Goal: Task Accomplishment & Management: Manage account settings

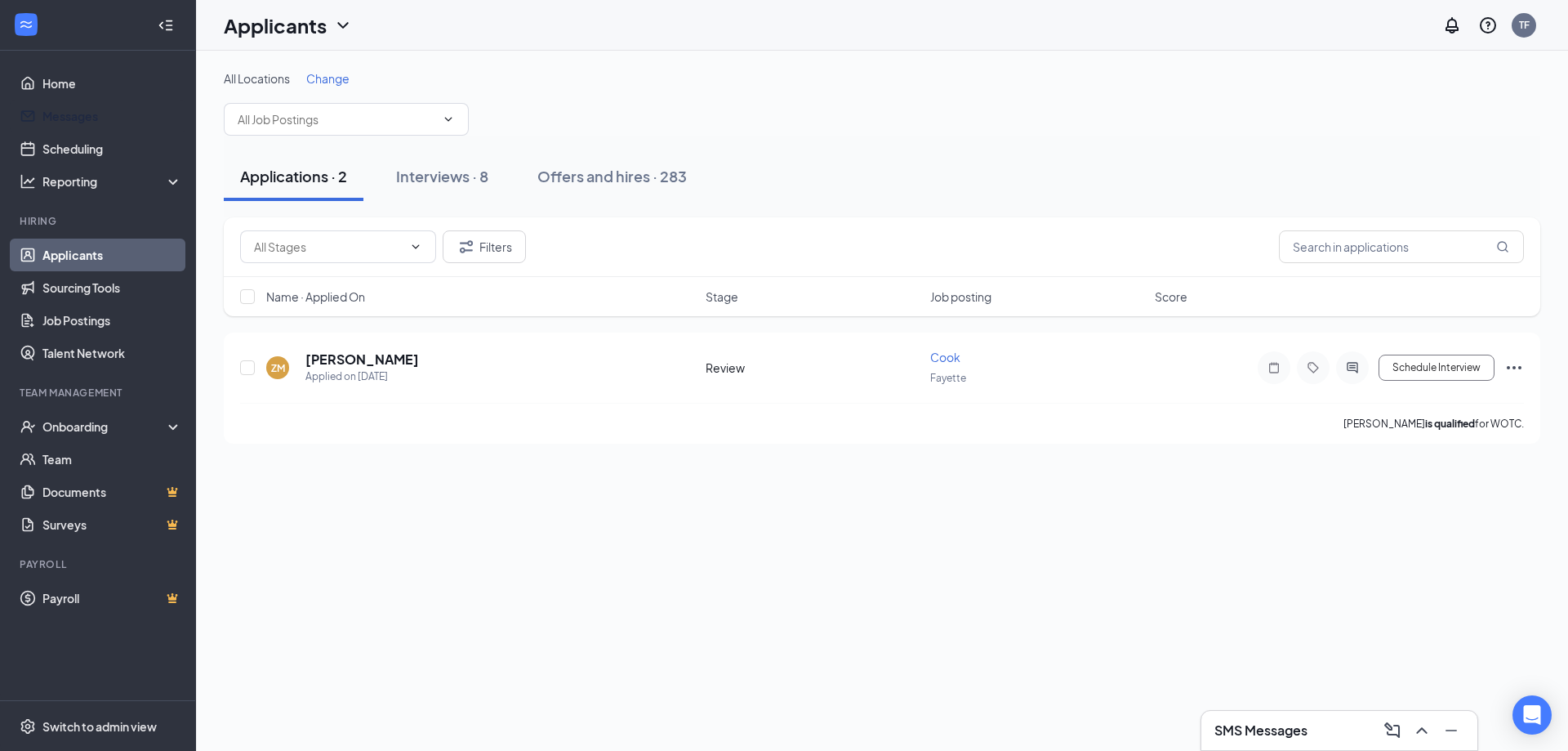
click at [76, 104] on link "Messages" at bounding box center [112, 116] width 140 height 33
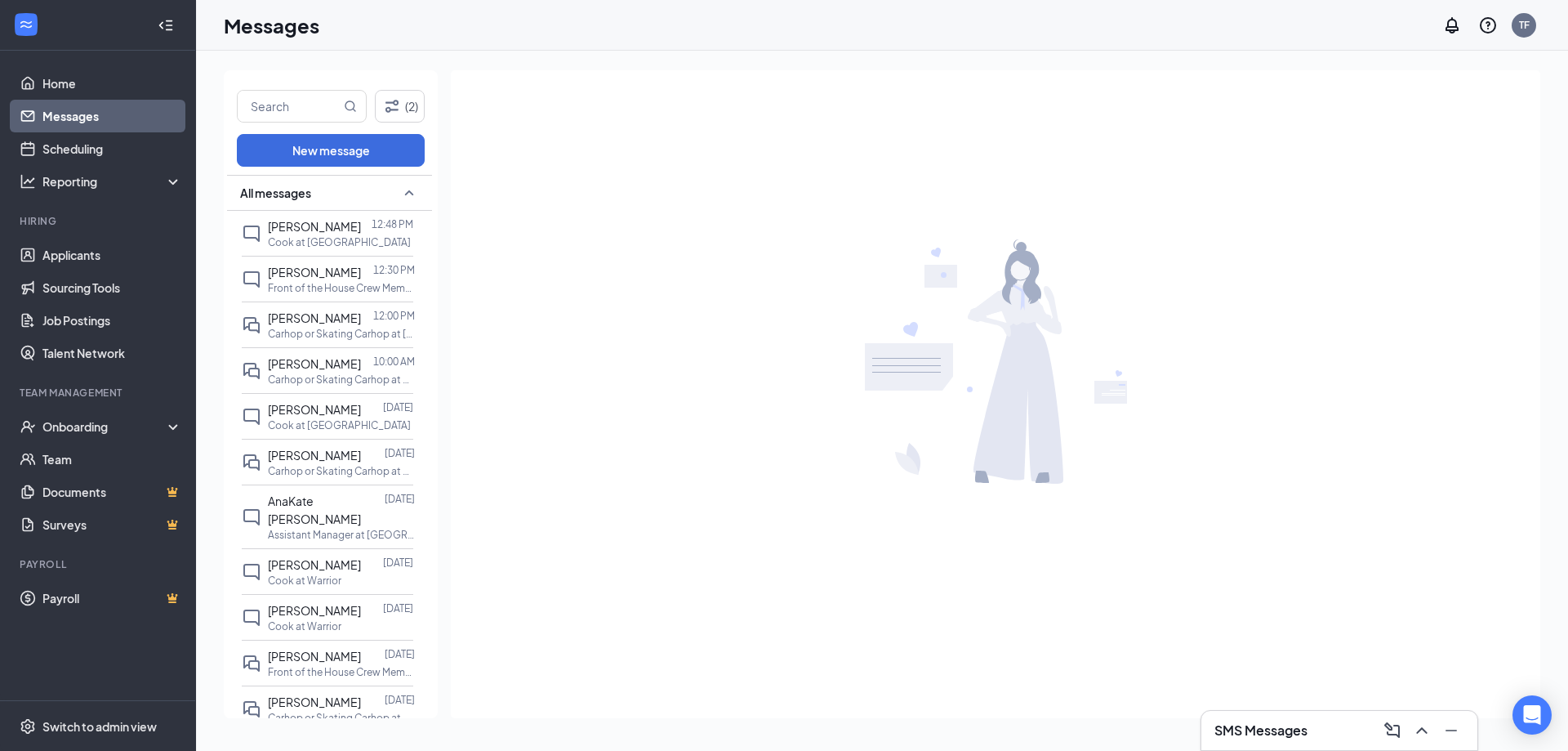
click at [310, 338] on p "Carhop or Skating Carhop at [GEOGRAPHIC_DATA] (Store# 6861)" at bounding box center [341, 334] width 147 height 14
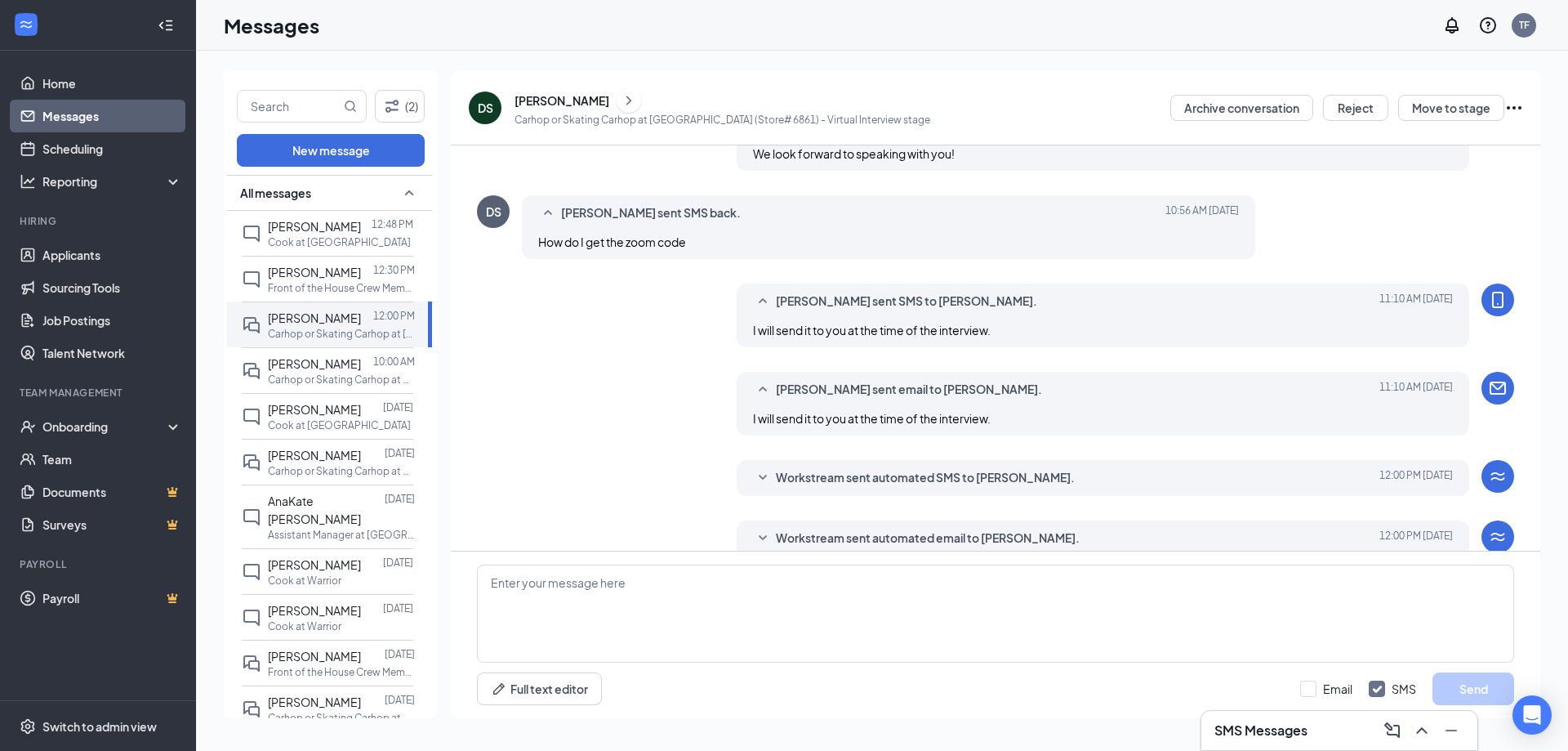
scroll to position [1013, 0]
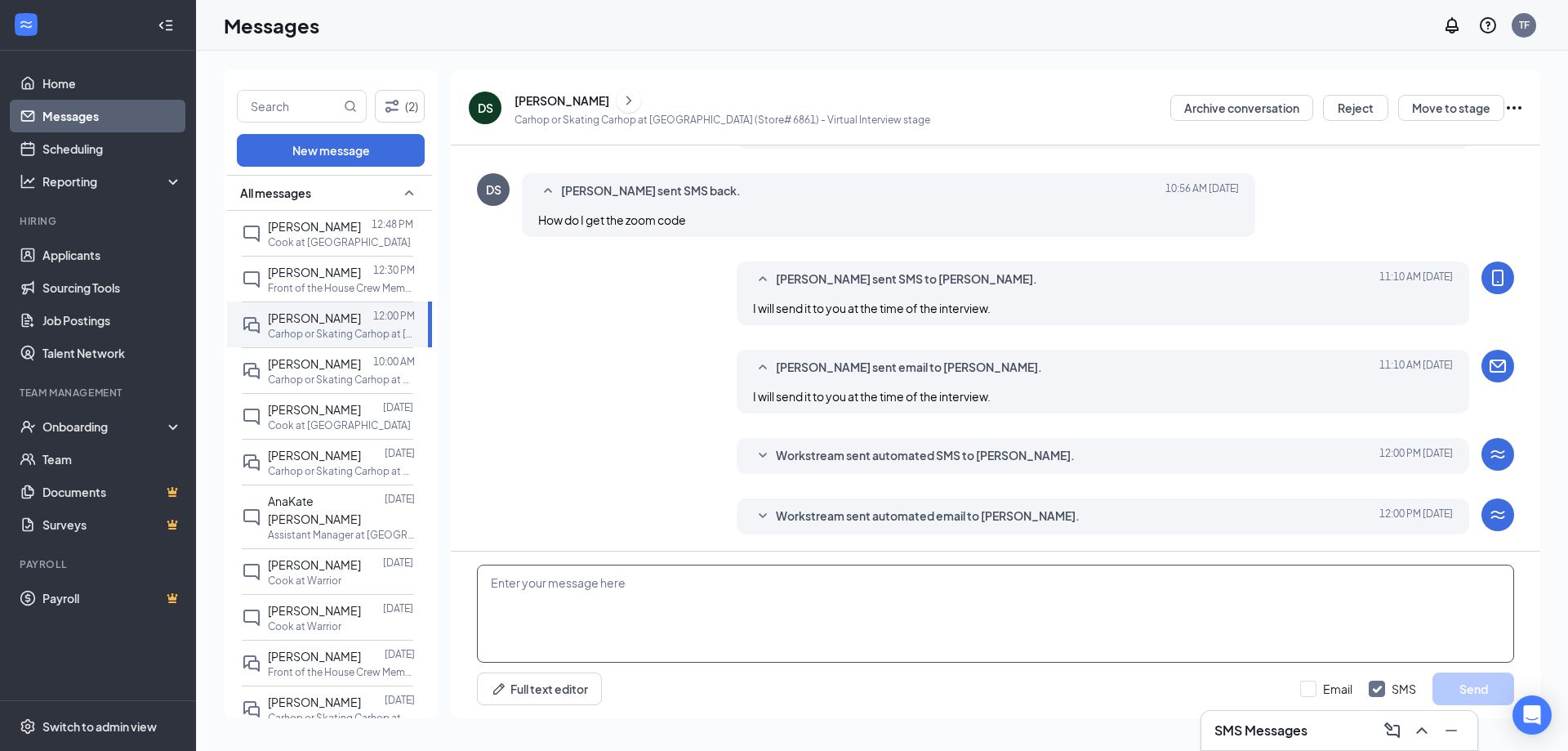
click at [881, 625] on textarea at bounding box center [995, 613] width 1037 height 98
paste textarea "[EMAIL_ADDRESS][DOMAIN_NAME]"
type textarea "[EMAIL_ADDRESS][DOMAIN_NAME]"
drag, startPoint x: 687, startPoint y: 593, endPoint x: 355, endPoint y: 586, distance: 332.5
click at [355, 586] on div "(2) New message All messages [PERSON_NAME] 12:48 PM [PERSON_NAME] at [GEOGRAPHI…" at bounding box center [882, 400] width 1317 height 661
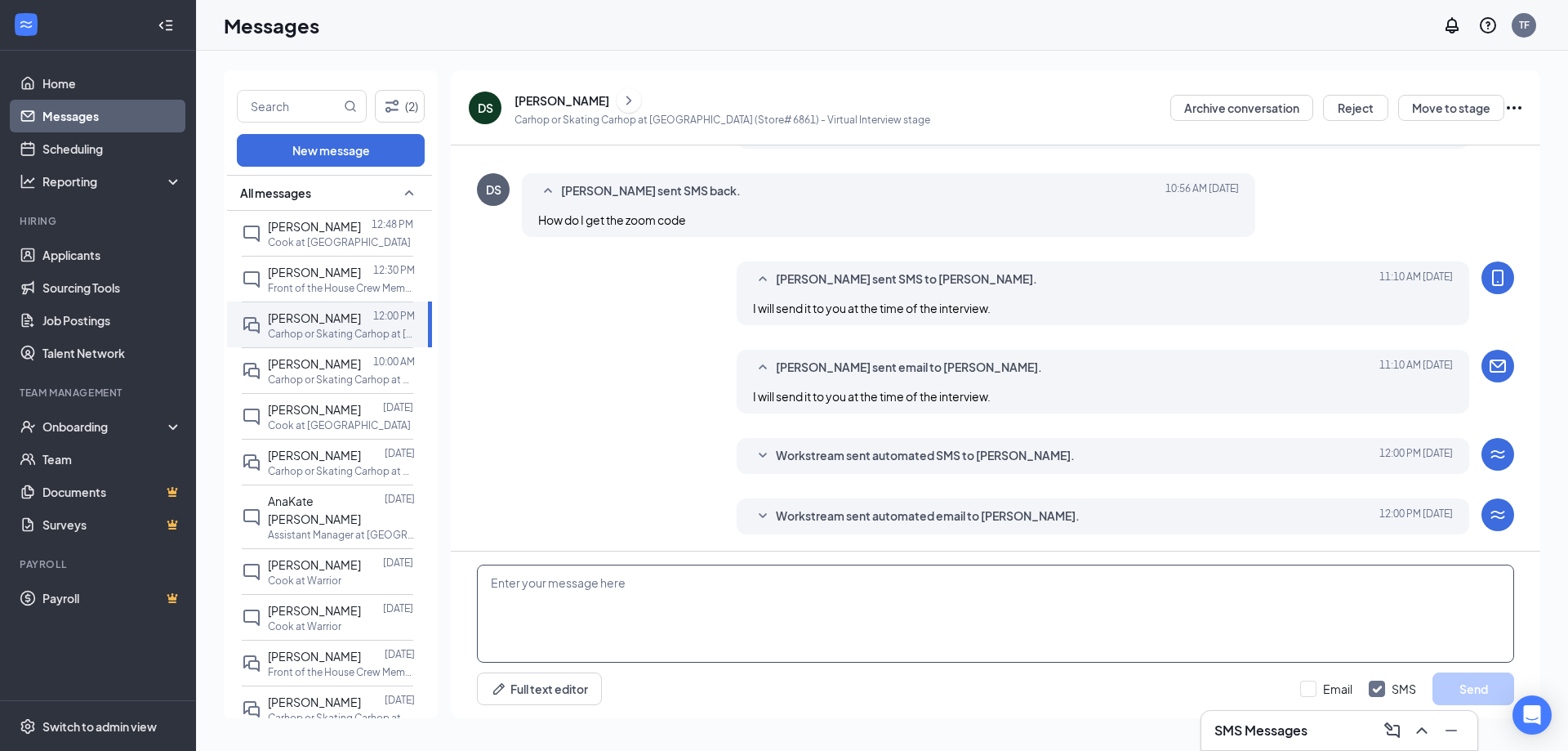
click at [504, 581] on textarea at bounding box center [995, 613] width 1037 height 98
paste textarea "Join Zoom Meeting [URL][DOMAIN_NAME][SECURITY_DATA] Meeting ID: 755 3797 9023 P…"
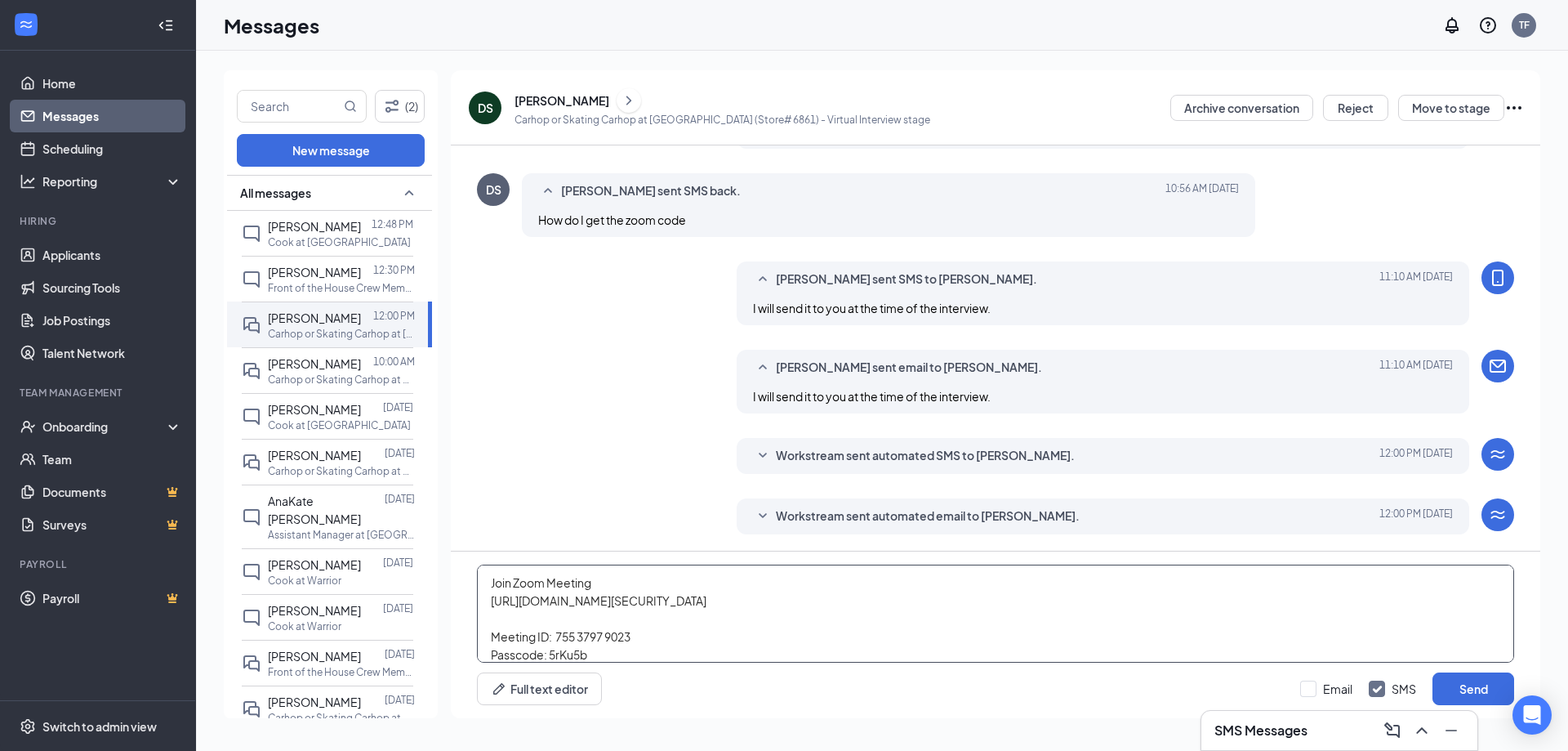
type textarea "Join Zoom Meeting [URL][DOMAIN_NAME][SECURITY_DATA] Meeting ID: 755 3797 9023 P…"
click at [1305, 689] on input "Email" at bounding box center [1326, 688] width 52 height 16
checkbox input "true"
click at [1463, 691] on button "Send" at bounding box center [1474, 688] width 82 height 33
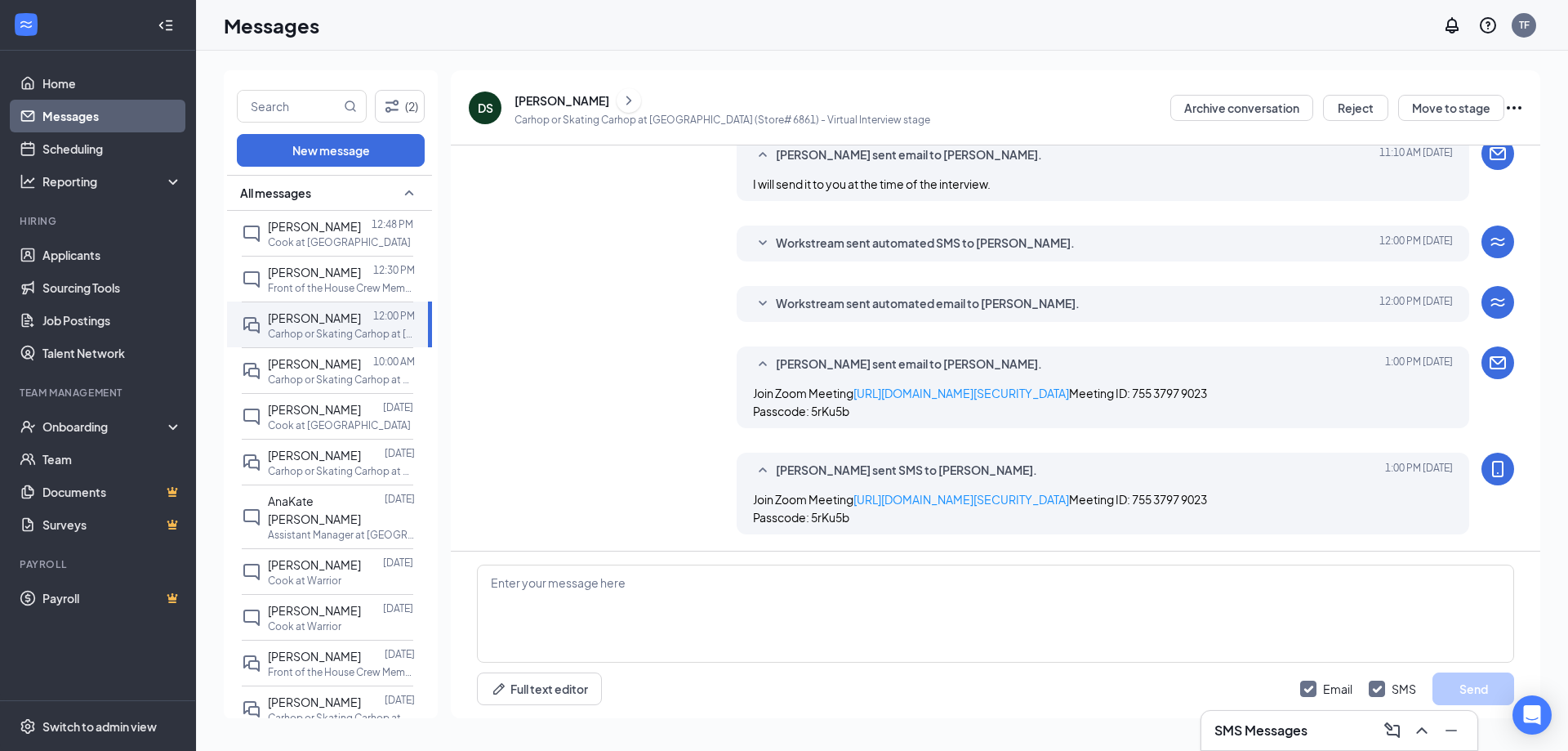
scroll to position [1333, 0]
click at [70, 255] on link "Applicants" at bounding box center [112, 255] width 140 height 33
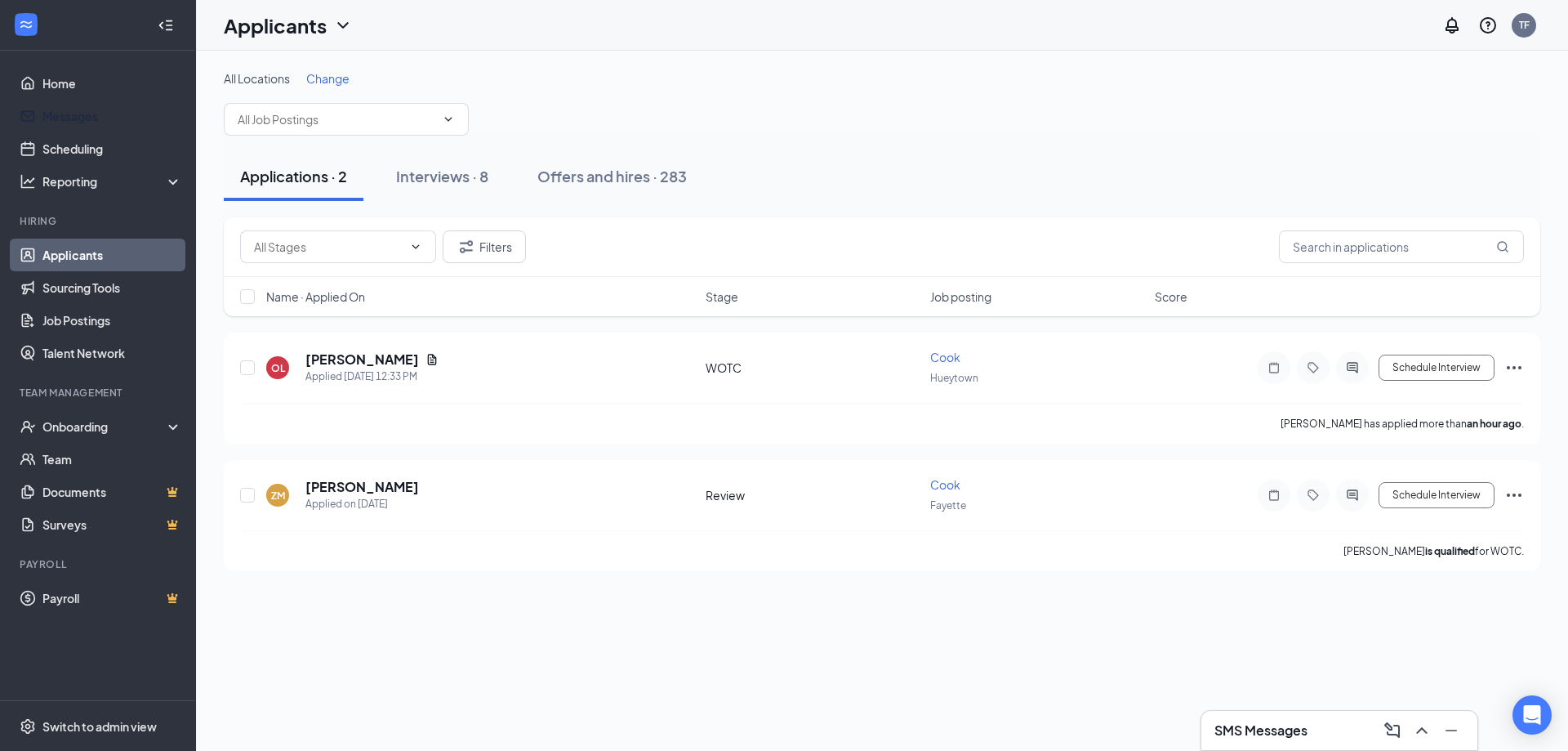
click at [64, 123] on link "Messages" at bounding box center [112, 116] width 140 height 33
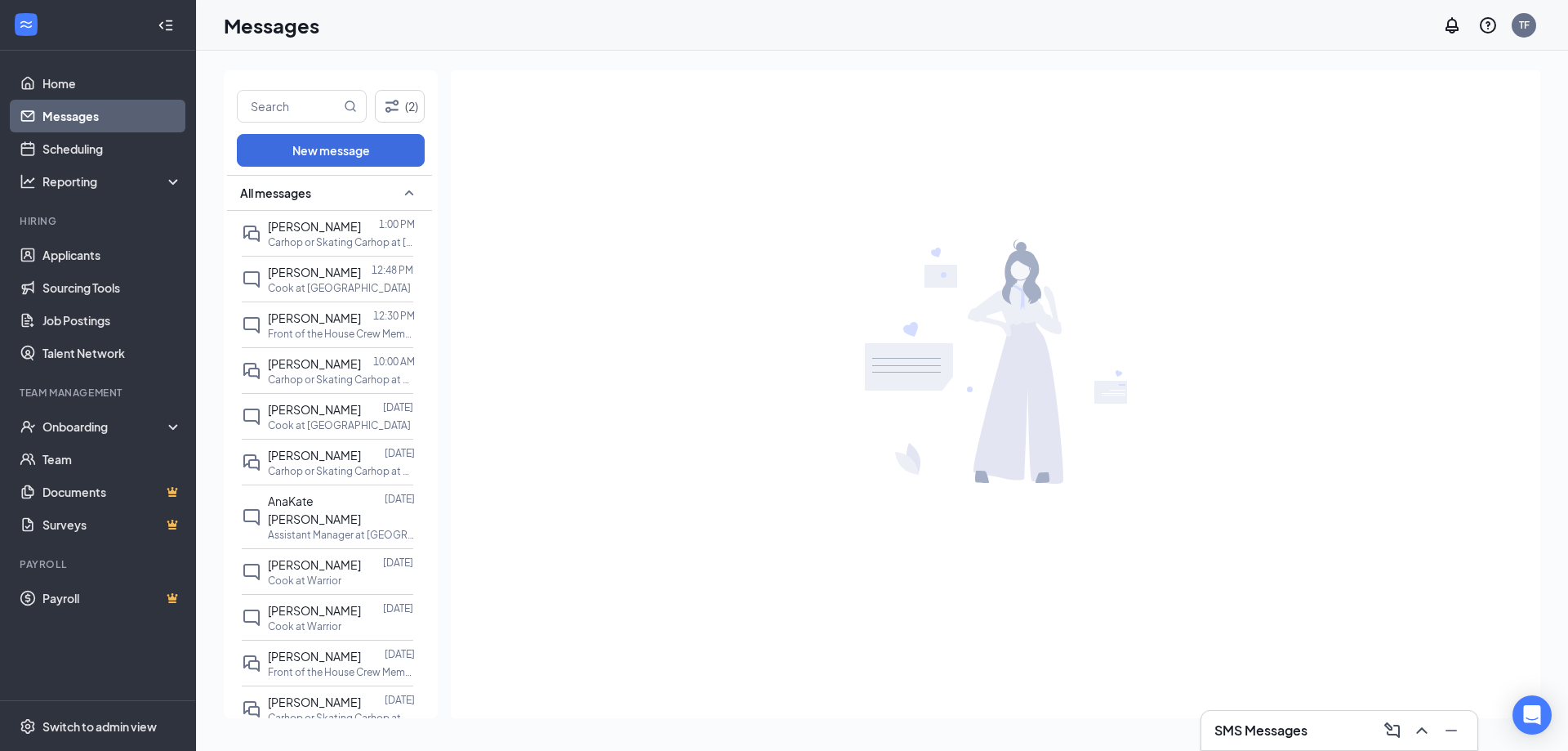
click at [297, 235] on p "Carhop or Skating Carhop at [GEOGRAPHIC_DATA] (Store# 6861)" at bounding box center [341, 242] width 147 height 14
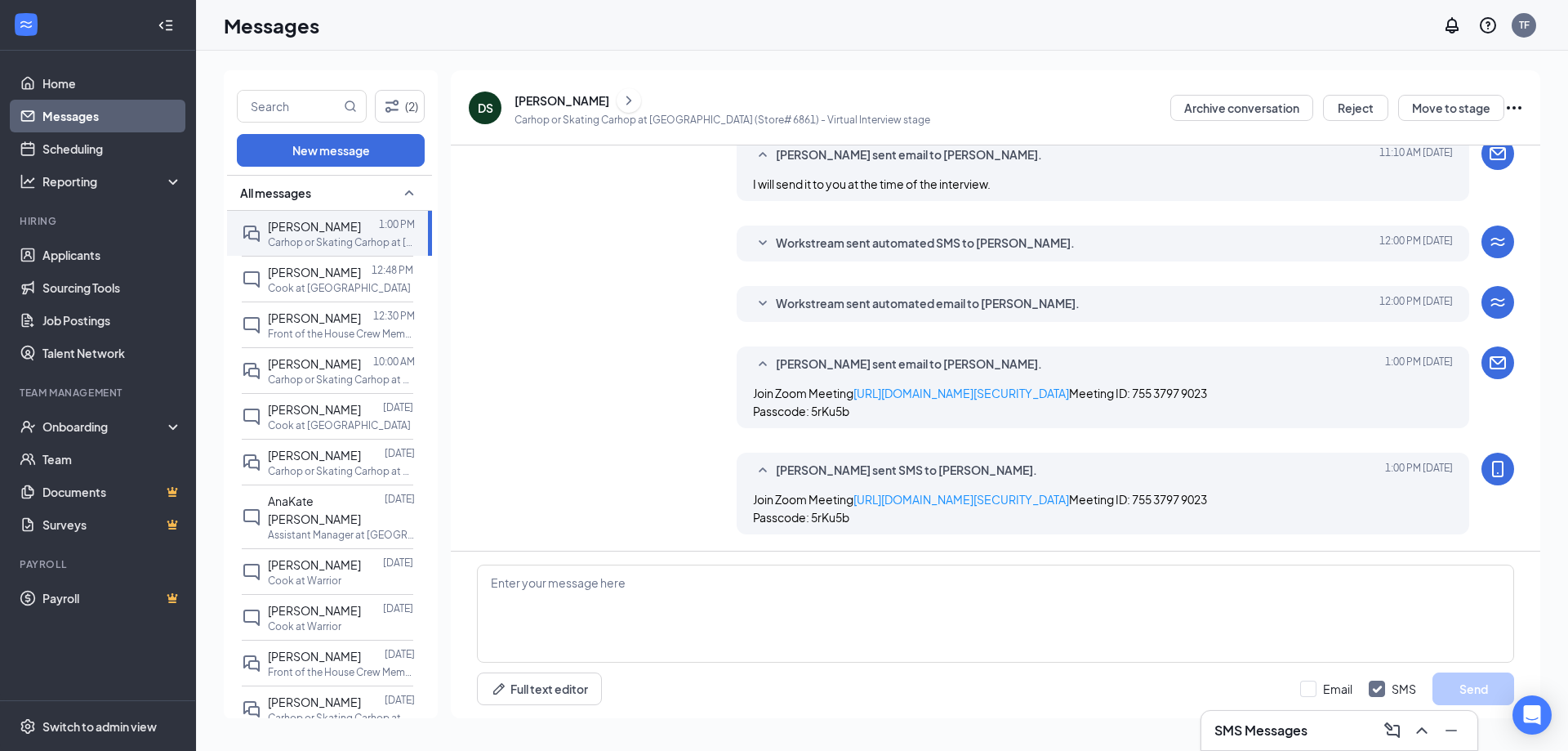
scroll to position [869, 0]
click at [853, 604] on textarea at bounding box center [995, 613] width 1037 height 98
type textarea "Please check your phone for a text message from me. Thanks!"
click at [1313, 686] on input "Email" at bounding box center [1326, 688] width 52 height 16
checkbox input "true"
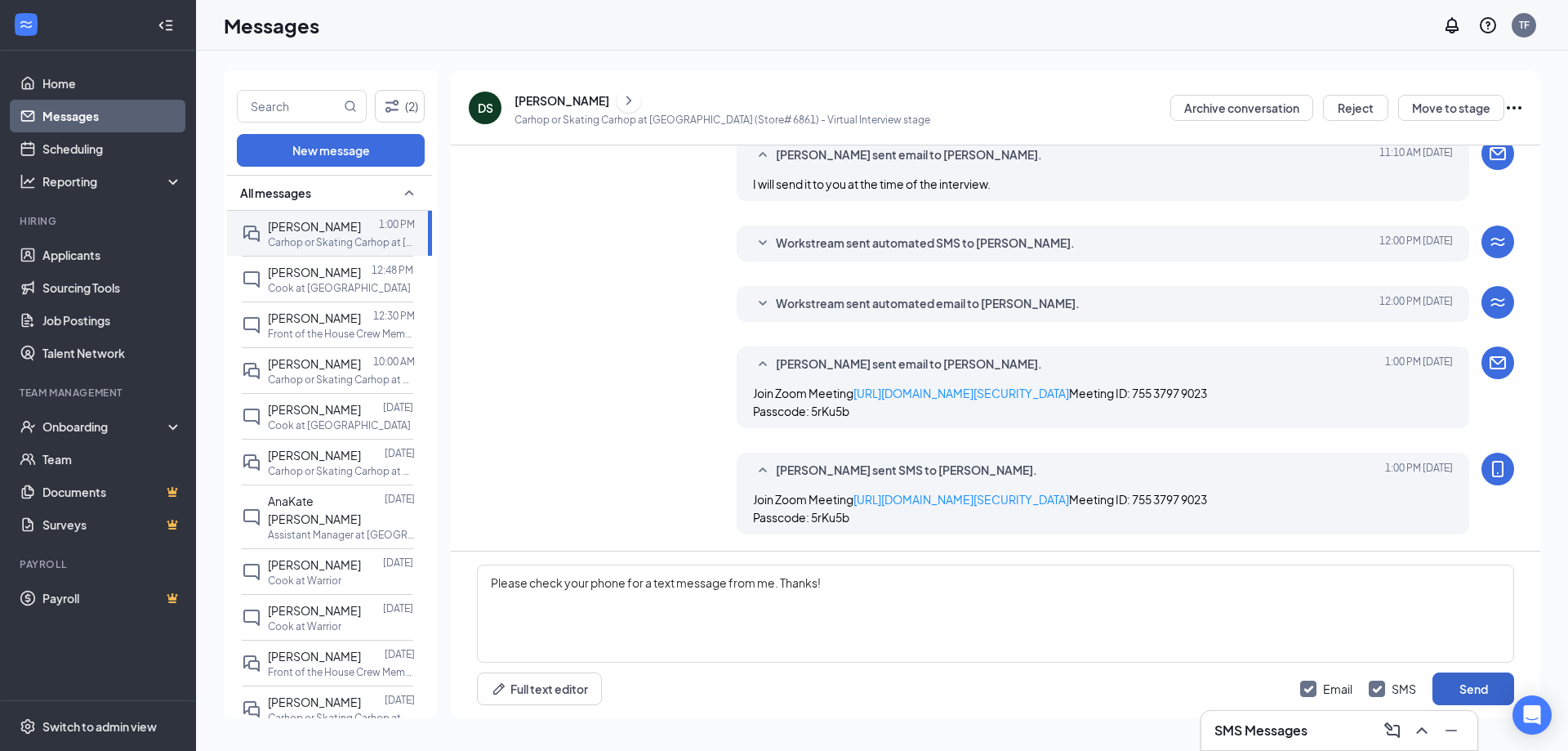
click at [1470, 688] on button "Send" at bounding box center [1474, 688] width 82 height 33
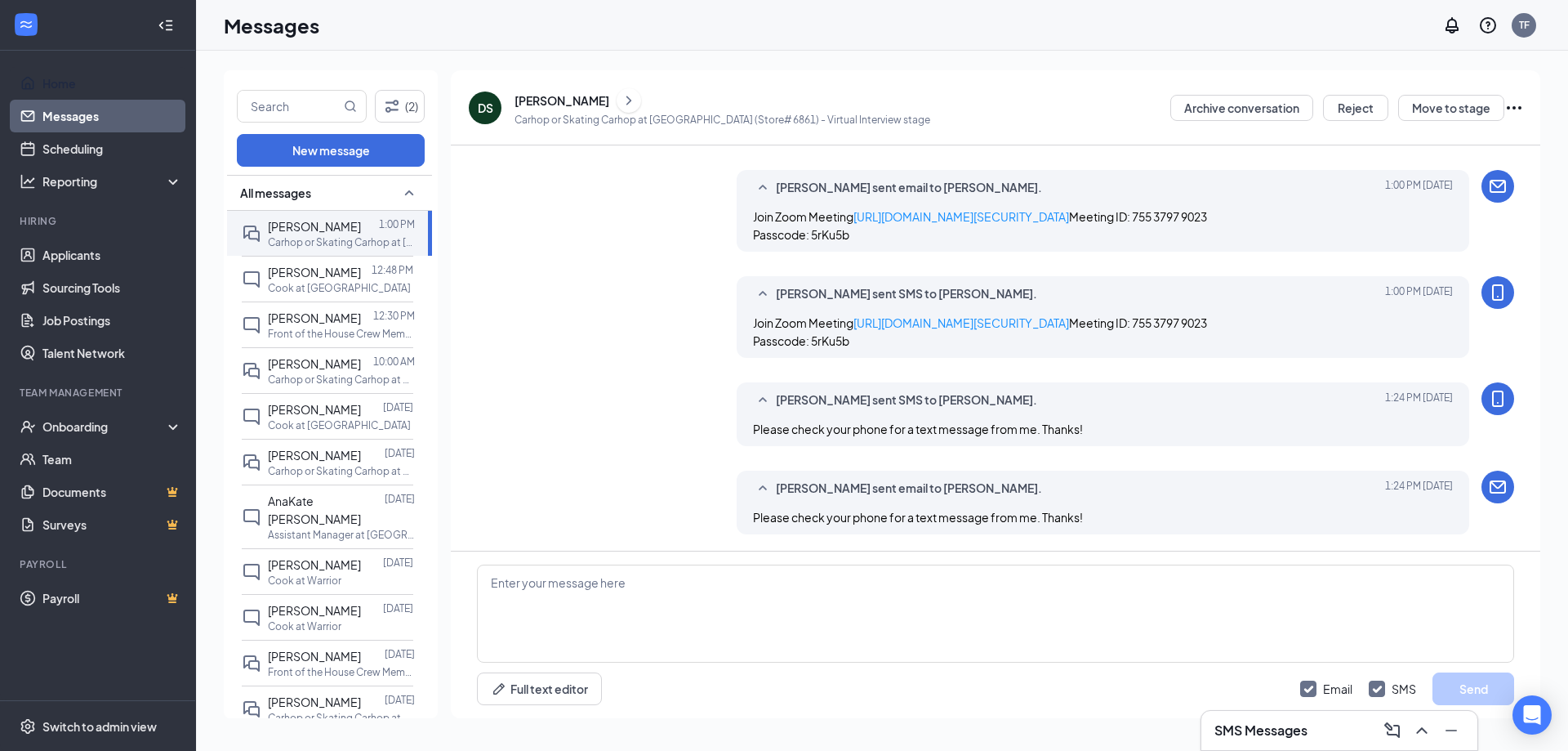
scroll to position [1046, 0]
click at [66, 252] on link "Applicants" at bounding box center [112, 255] width 140 height 33
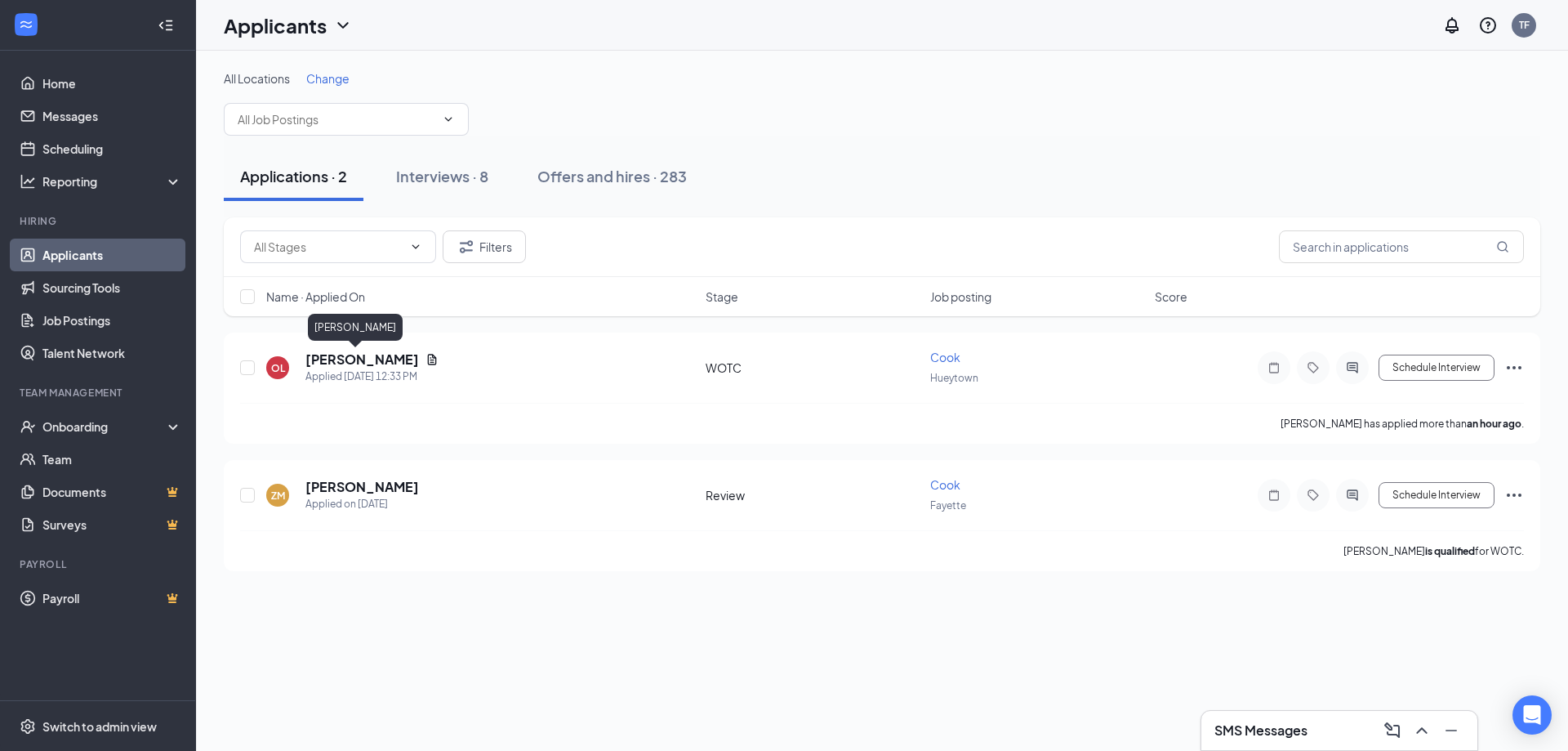
click at [349, 357] on h5 "[PERSON_NAME]" at bounding box center [363, 359] width 114 height 18
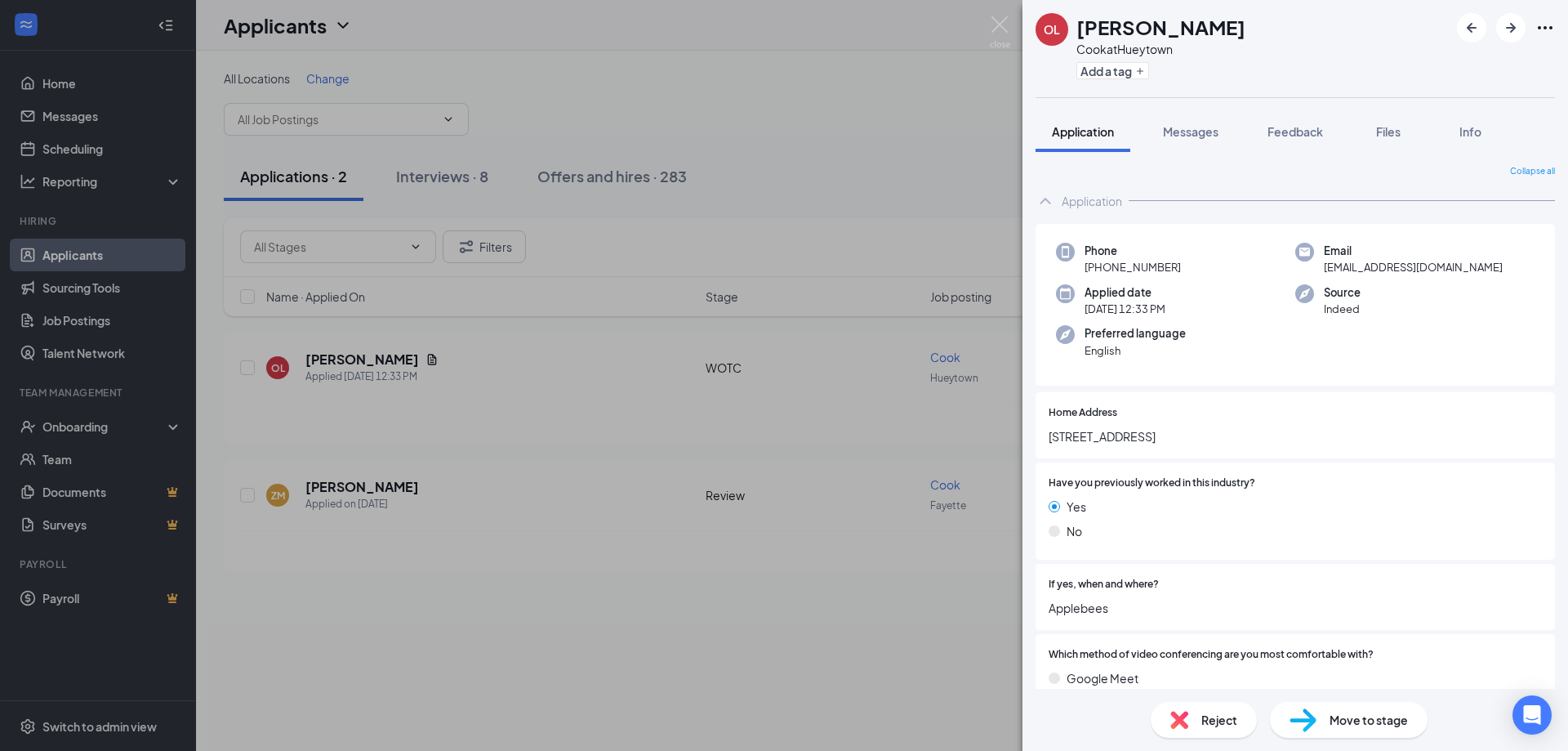
click at [462, 179] on div "OL [PERSON_NAME] at [GEOGRAPHIC_DATA] Add a tag Application Messages Feedback F…" at bounding box center [784, 375] width 1568 height 751
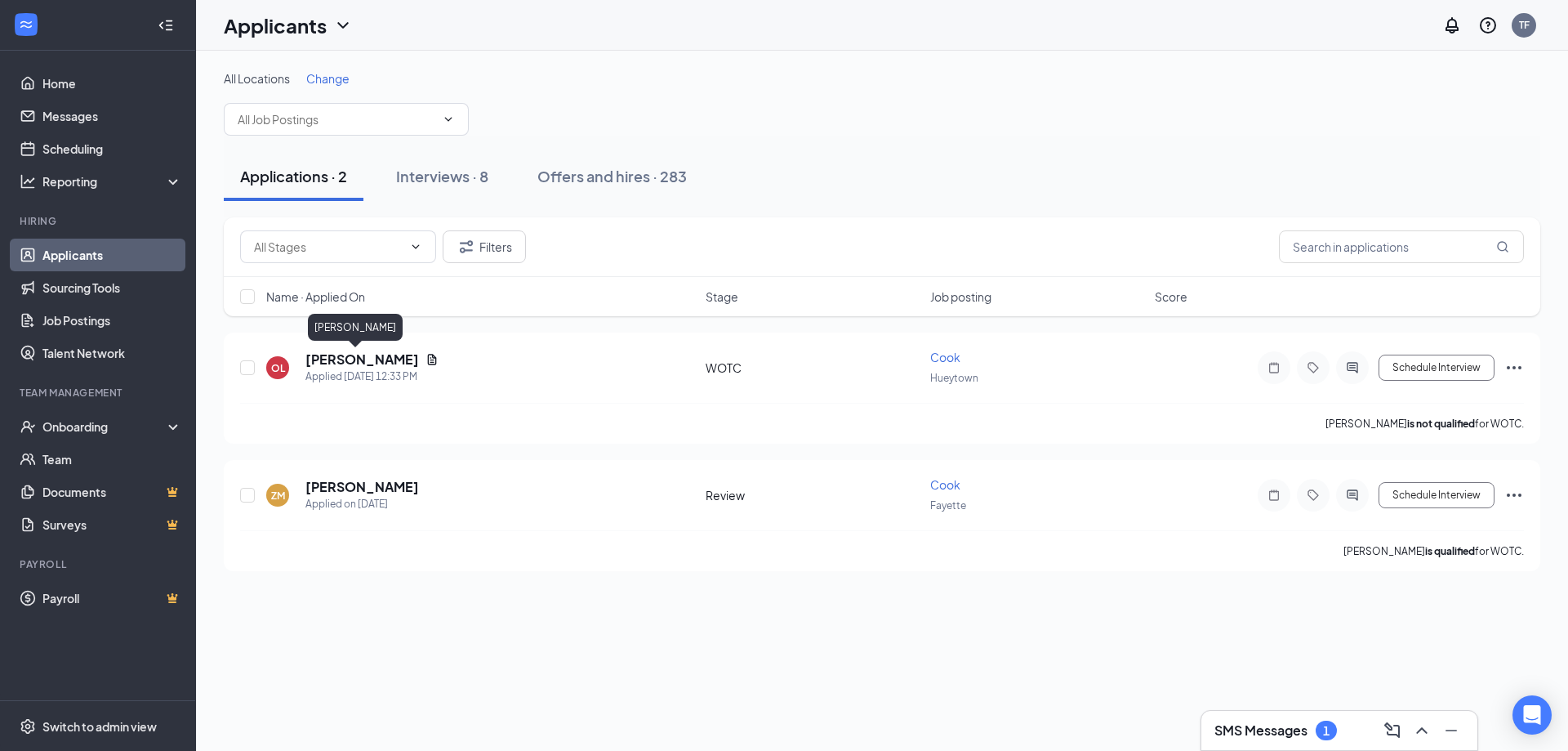
click at [343, 362] on h5 "[PERSON_NAME]" at bounding box center [363, 359] width 114 height 18
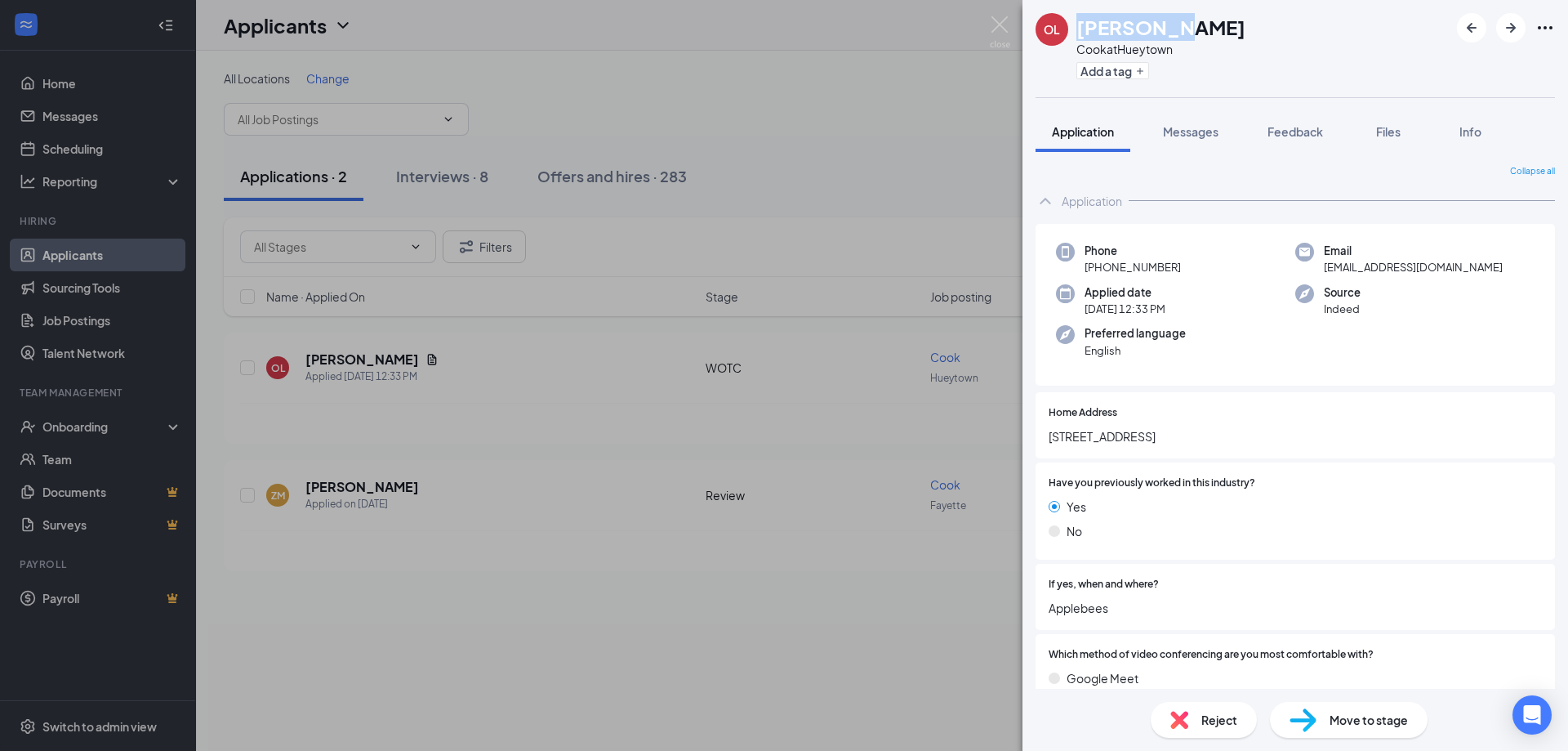
drag, startPoint x: 1172, startPoint y: 28, endPoint x: 1077, endPoint y: 29, distance: 94.8
click at [1077, 29] on h1 "[PERSON_NAME]" at bounding box center [1161, 27] width 169 height 28
copy h1 "[PERSON_NAME]"
drag, startPoint x: 1181, startPoint y: 267, endPoint x: 1099, endPoint y: 268, distance: 81.7
click at [1099, 268] on div "Phone [PHONE_NUMBER]" at bounding box center [1175, 259] width 239 height 33
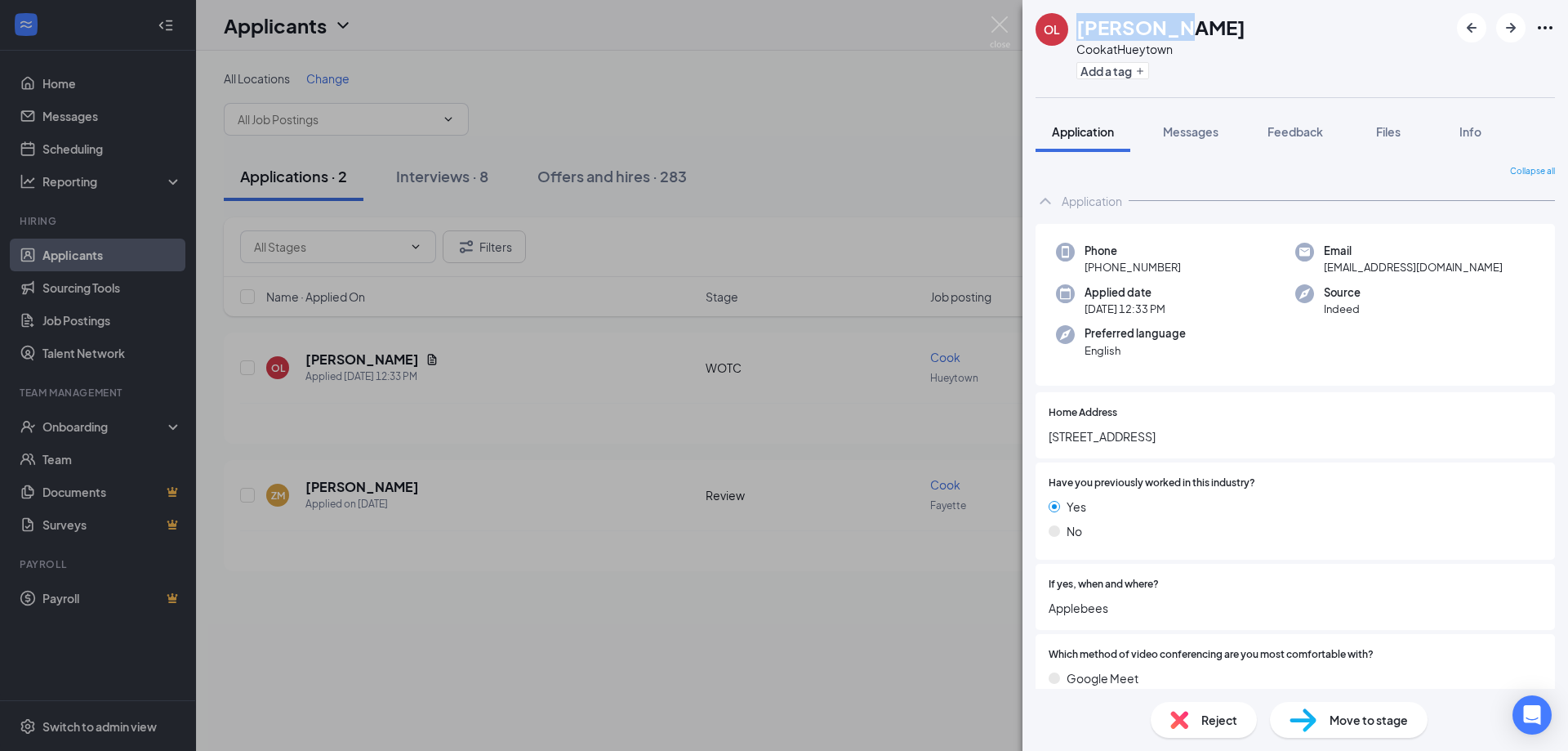
copy span "[PHONE_NUMBER]"
drag, startPoint x: 1428, startPoint y: 268, endPoint x: 1318, endPoint y: 275, distance: 110.5
click at [1318, 275] on div "Email [EMAIL_ADDRESS][DOMAIN_NAME]" at bounding box center [1415, 259] width 239 height 33
copy span "[EMAIL_ADDRESS][DOMAIN_NAME]"
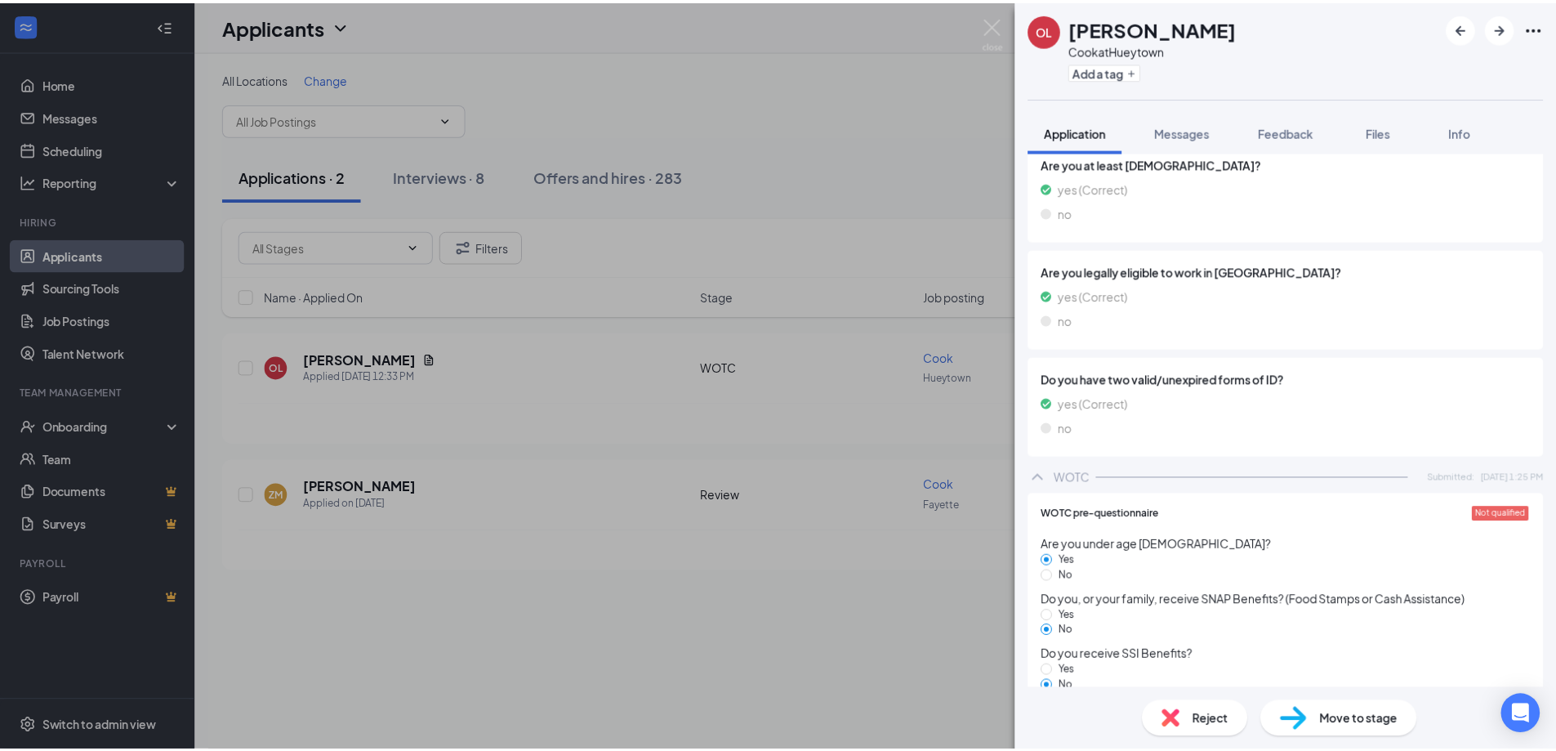
scroll to position [1906, 0]
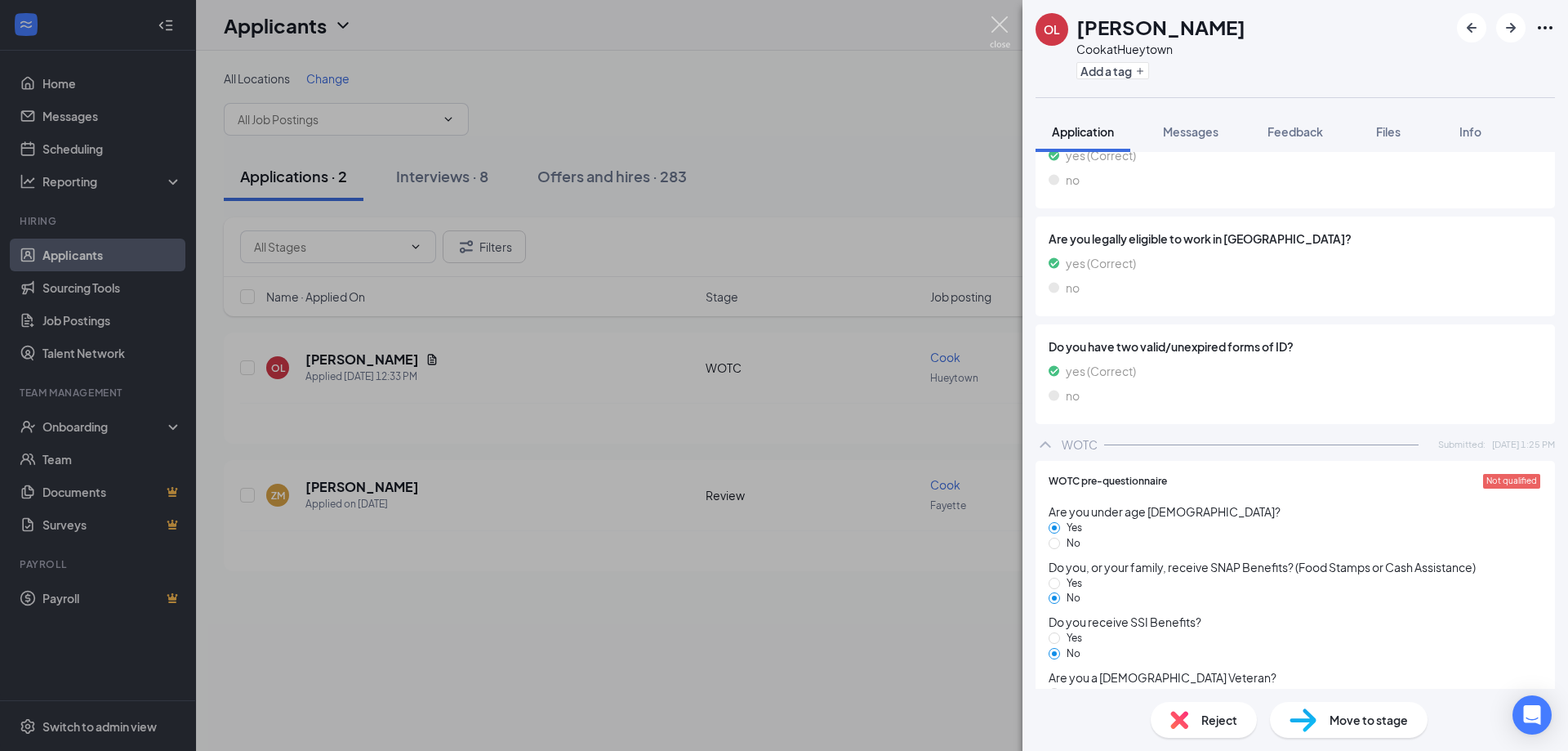
click at [1002, 25] on img at bounding box center [1000, 32] width 20 height 32
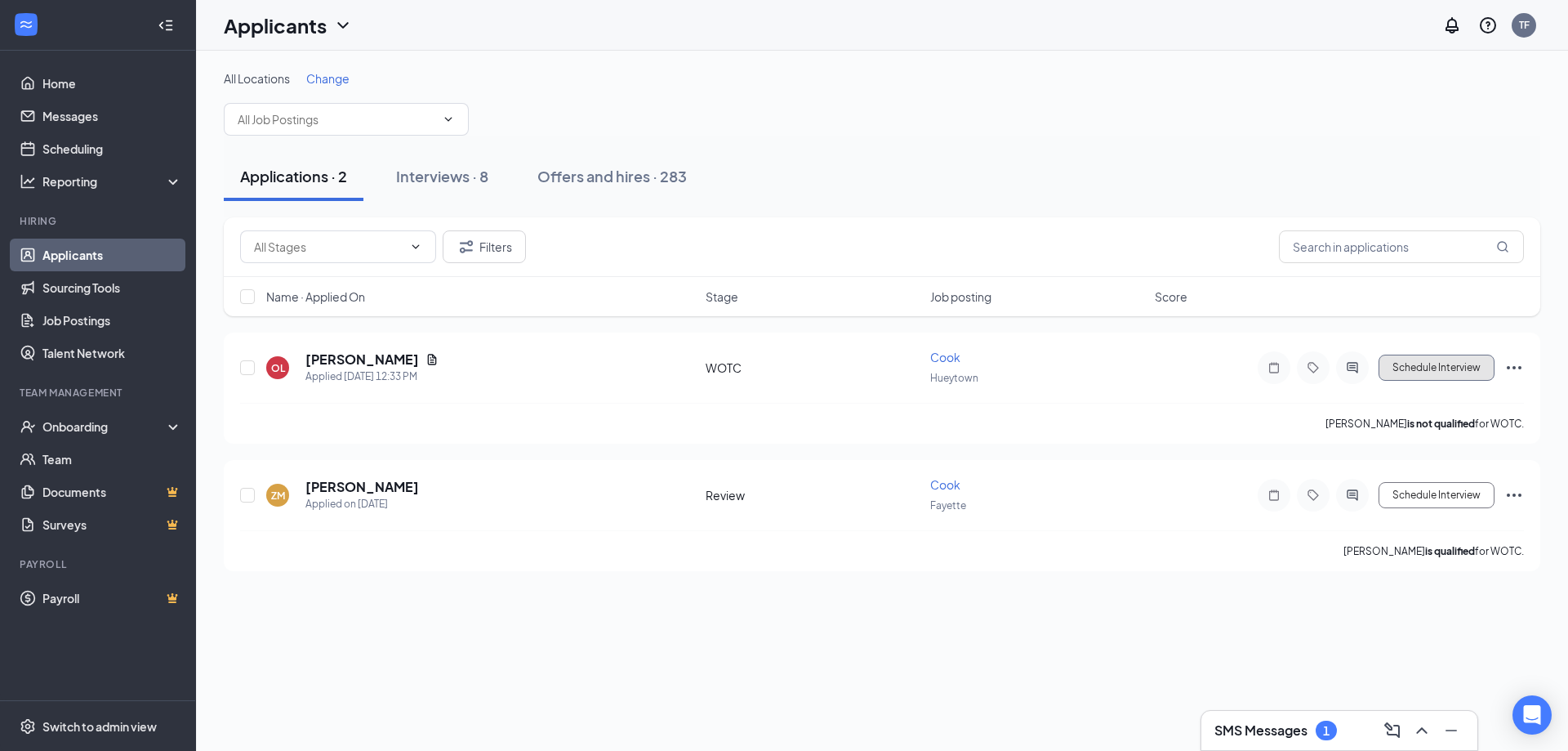
click at [1410, 369] on button "Schedule Interview" at bounding box center [1437, 368] width 116 height 26
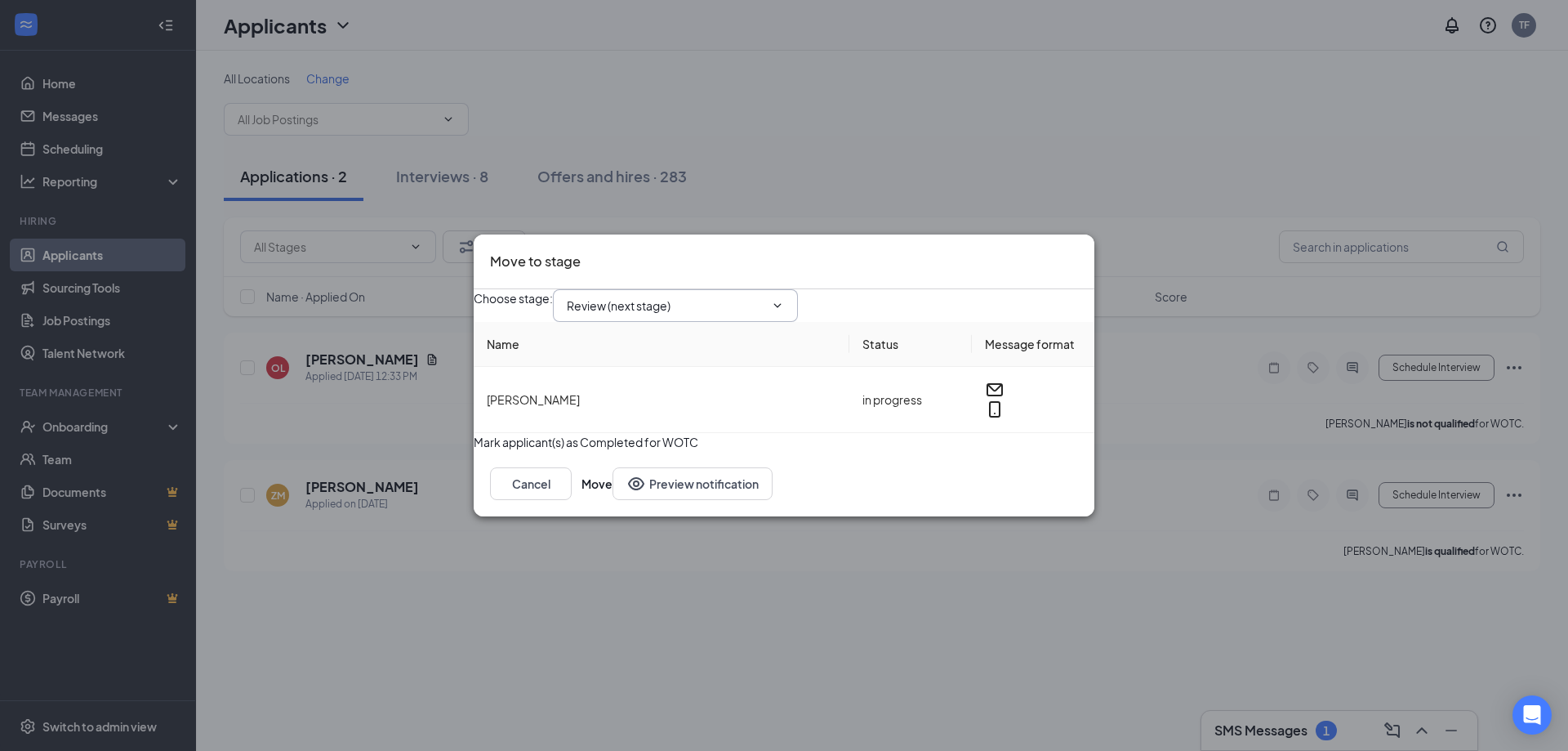
click at [752, 297] on input "Review (next stage)" at bounding box center [666, 306] width 198 height 18
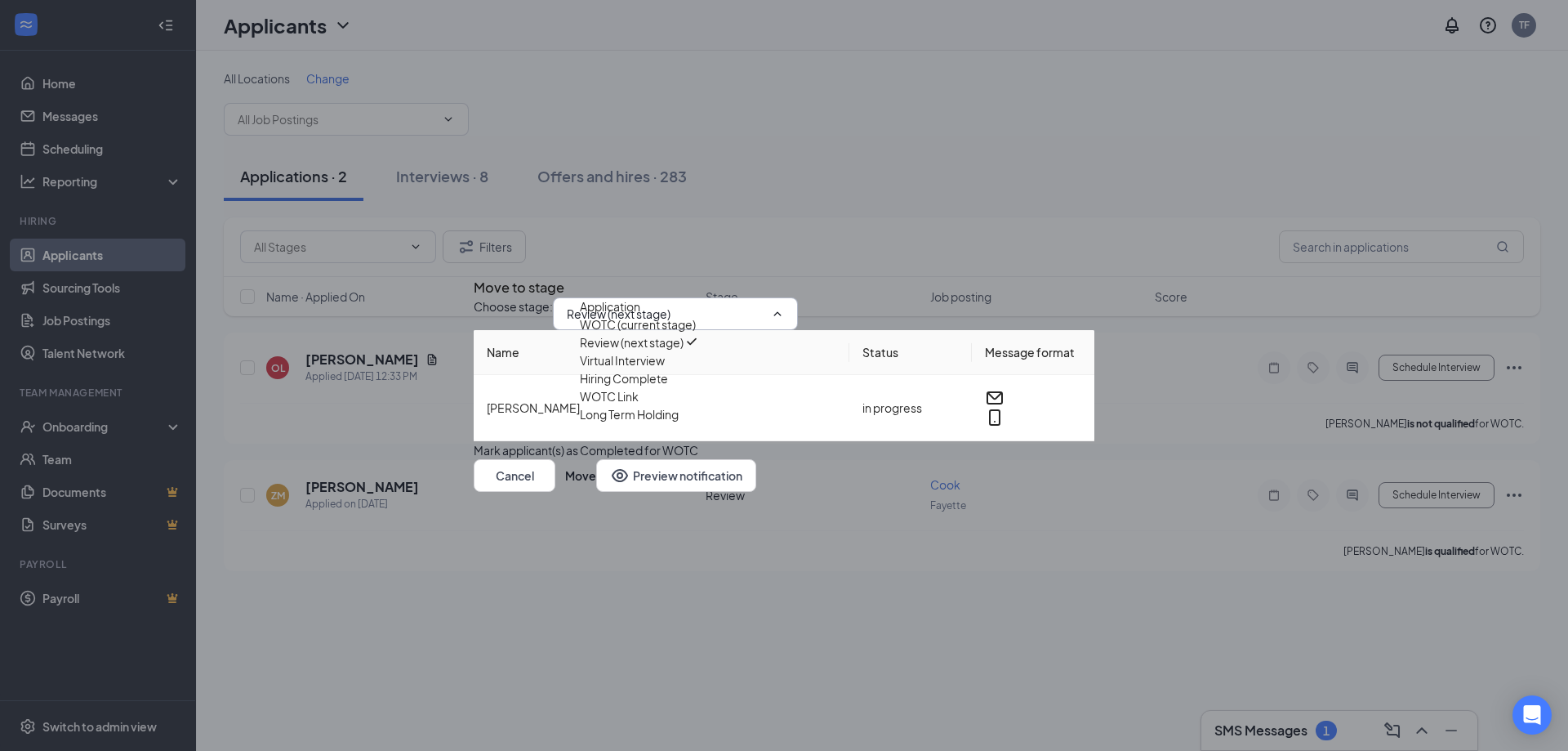
click at [665, 369] on div "Virtual Interview" at bounding box center [622, 360] width 85 height 18
type input "Virtual Interview"
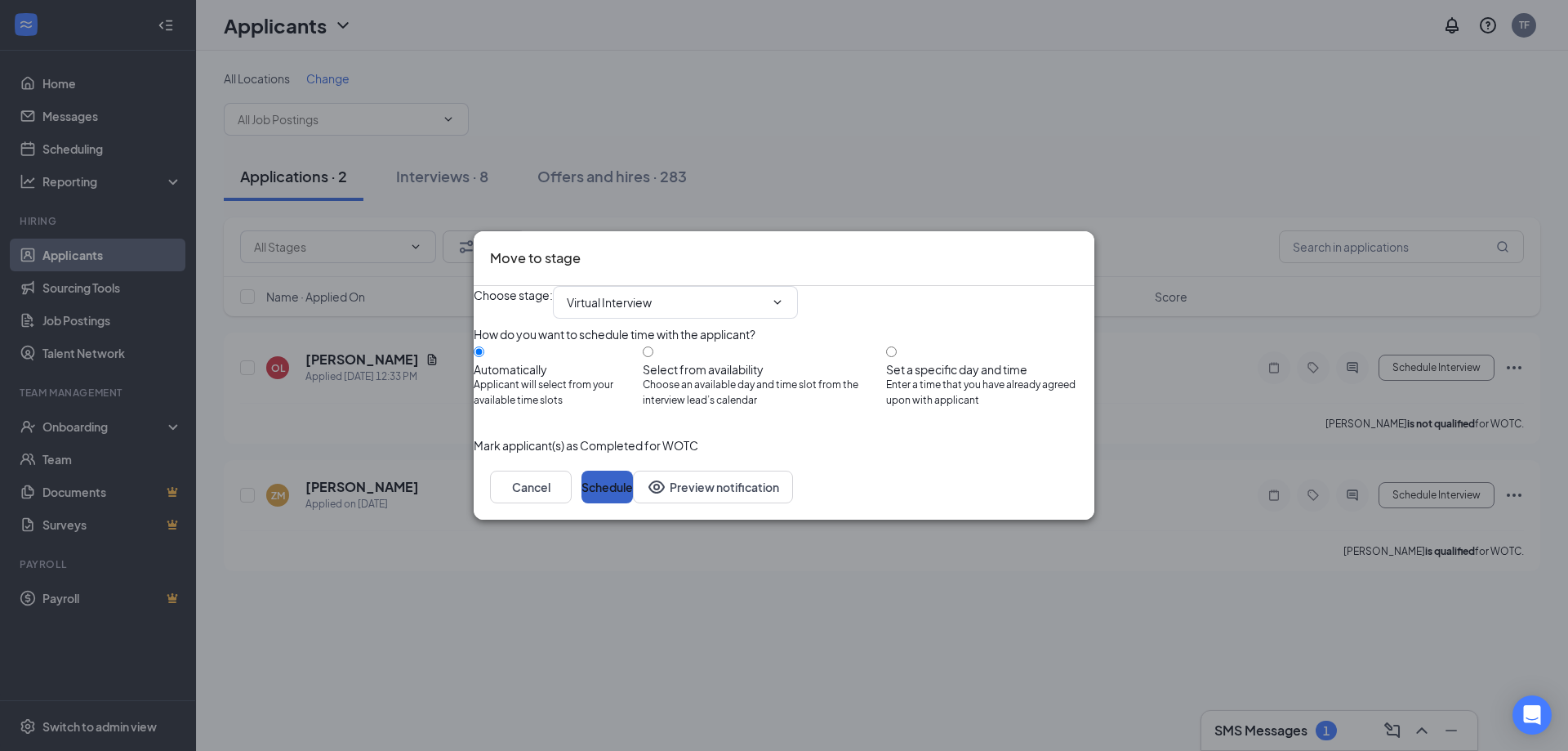
click at [633, 503] on button "Schedule" at bounding box center [607, 487] width 51 height 33
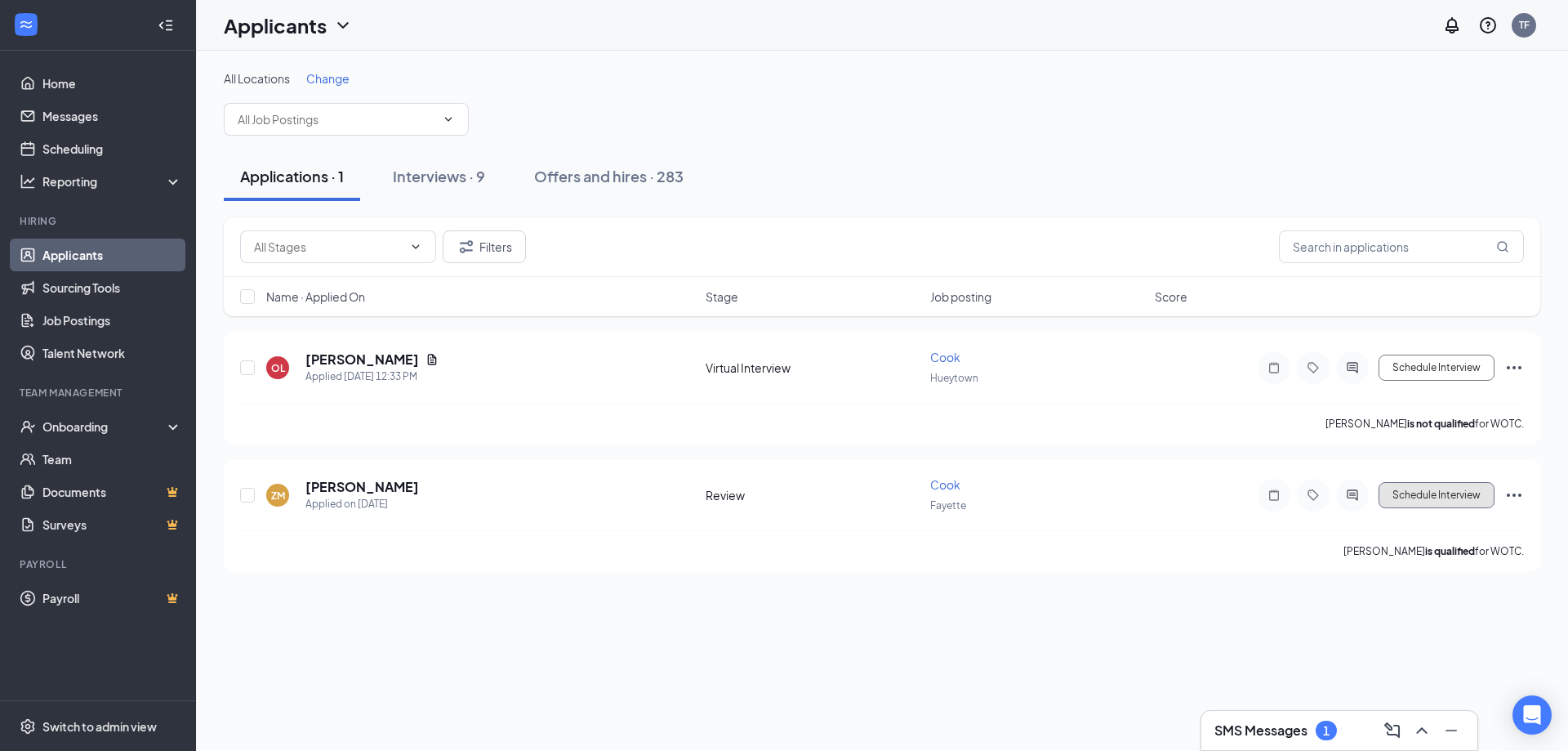
click at [1411, 497] on button "Schedule Interview" at bounding box center [1437, 495] width 116 height 26
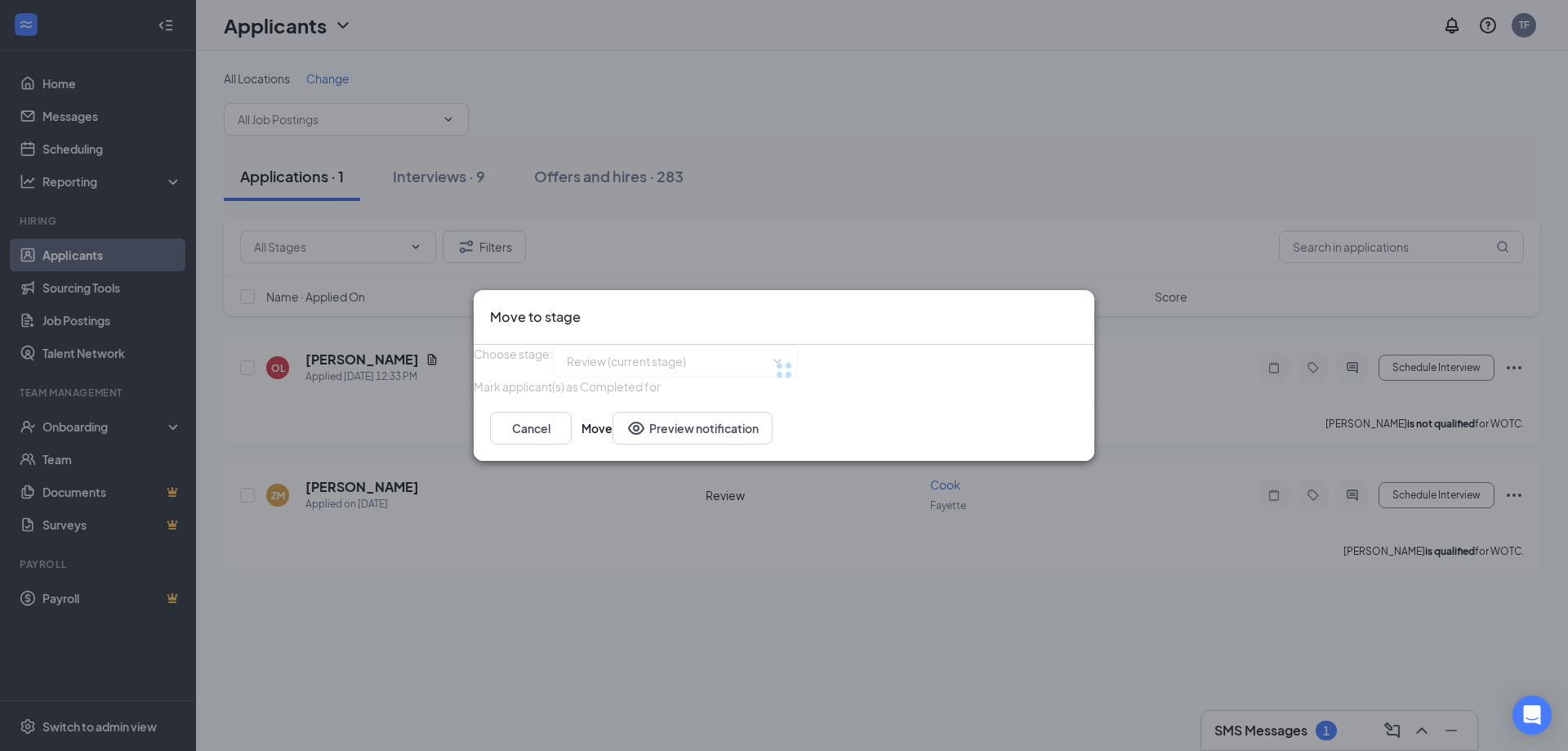
type input "Virtual Interview (next stage)"
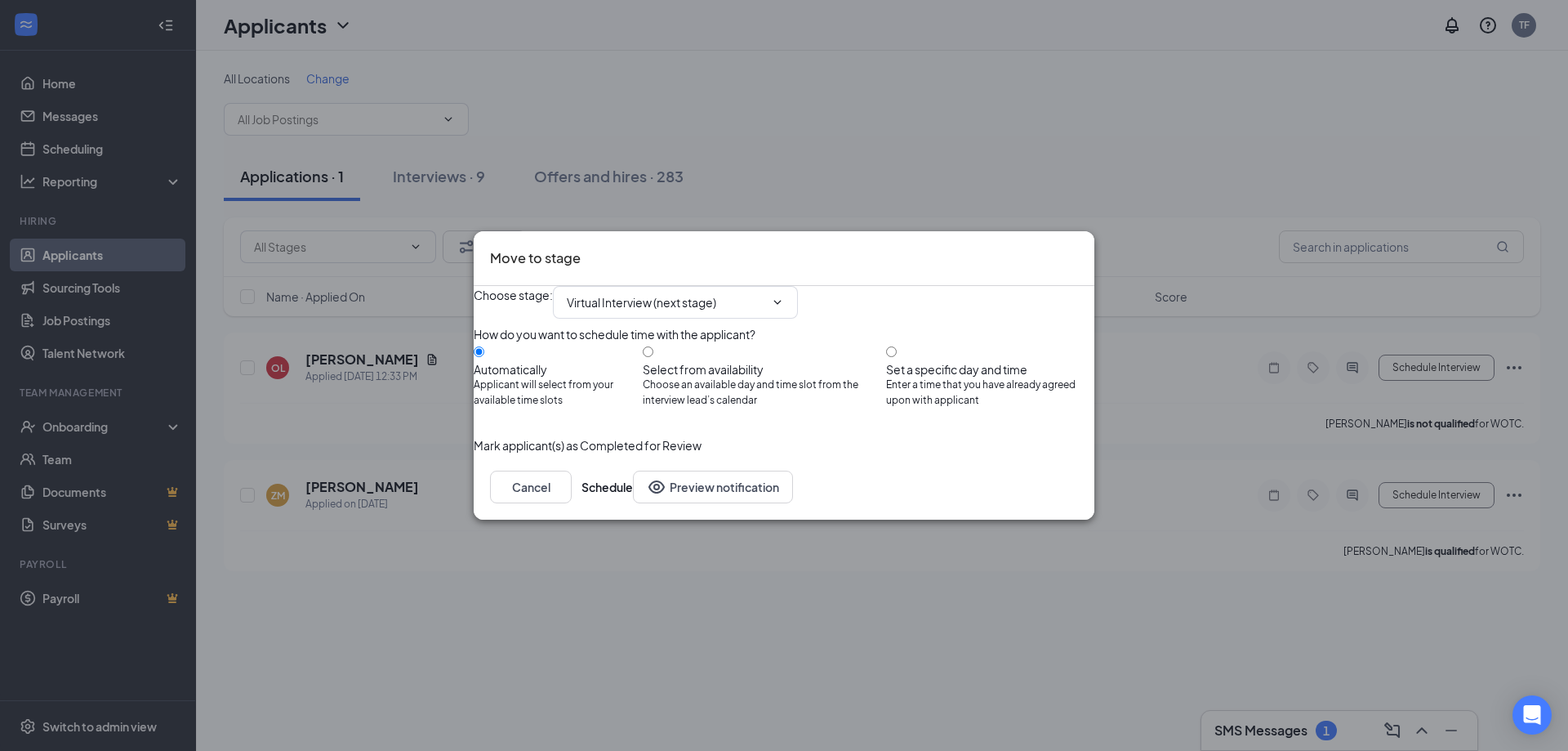
click at [1068, 286] on div "Choose stage : Virtual Interview (next stage)" at bounding box center [784, 302] width 621 height 33
click at [1078, 248] on icon "Cross" at bounding box center [1078, 248] width 0 height 0
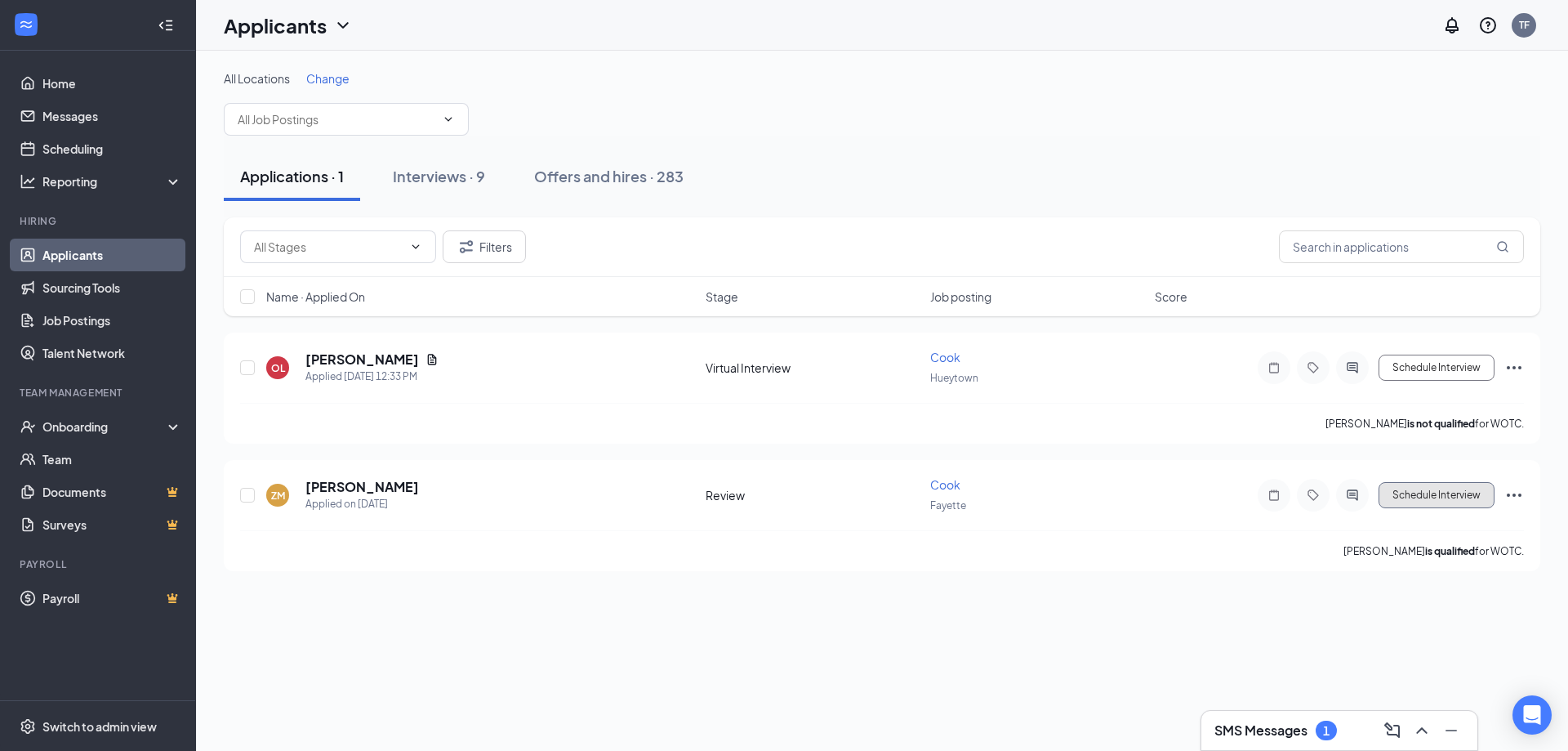
click at [1443, 493] on button "Schedule Interview" at bounding box center [1437, 495] width 116 height 26
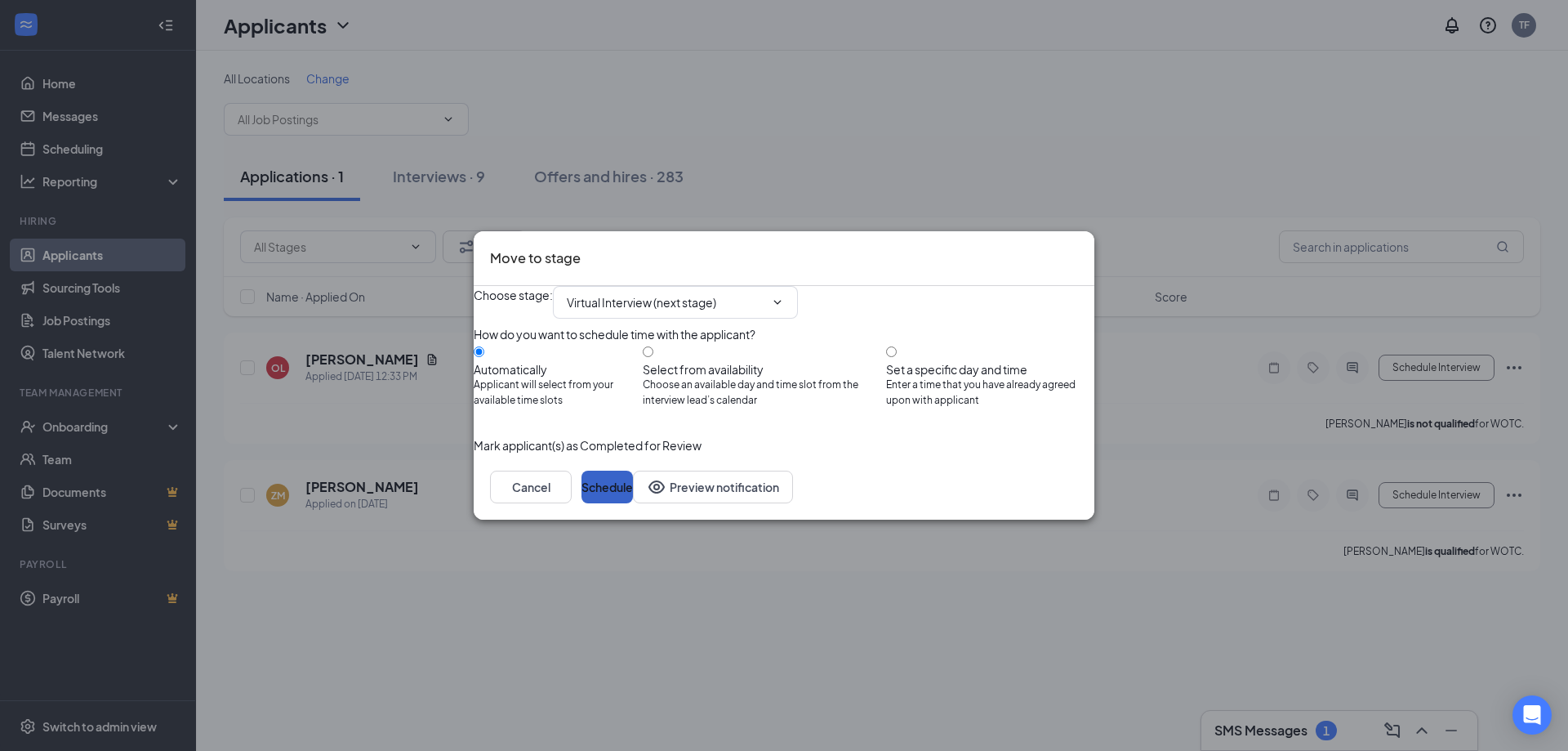
click at [633, 503] on button "Schedule" at bounding box center [607, 487] width 51 height 33
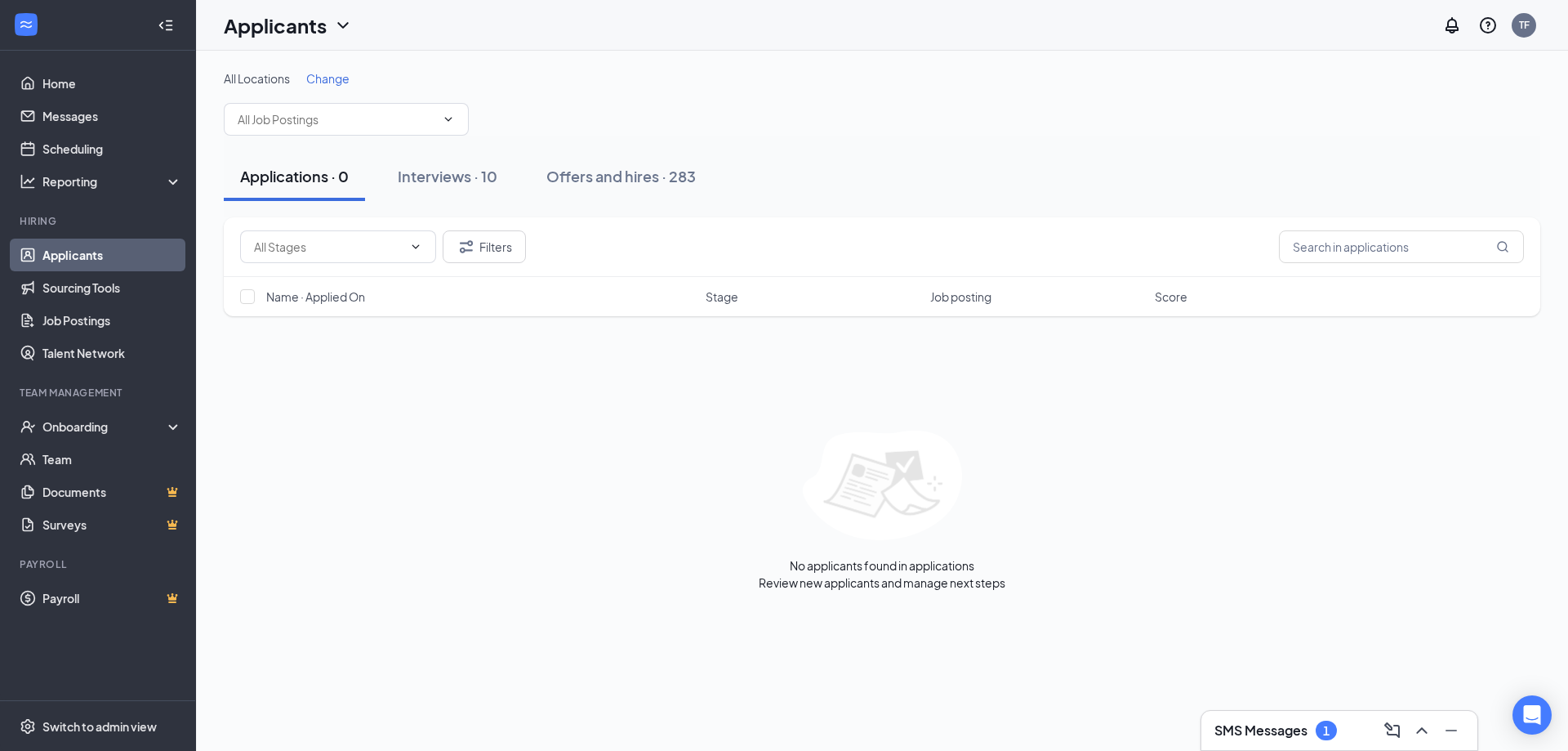
click at [449, 180] on div "Interviews · 10" at bounding box center [448, 176] width 100 height 20
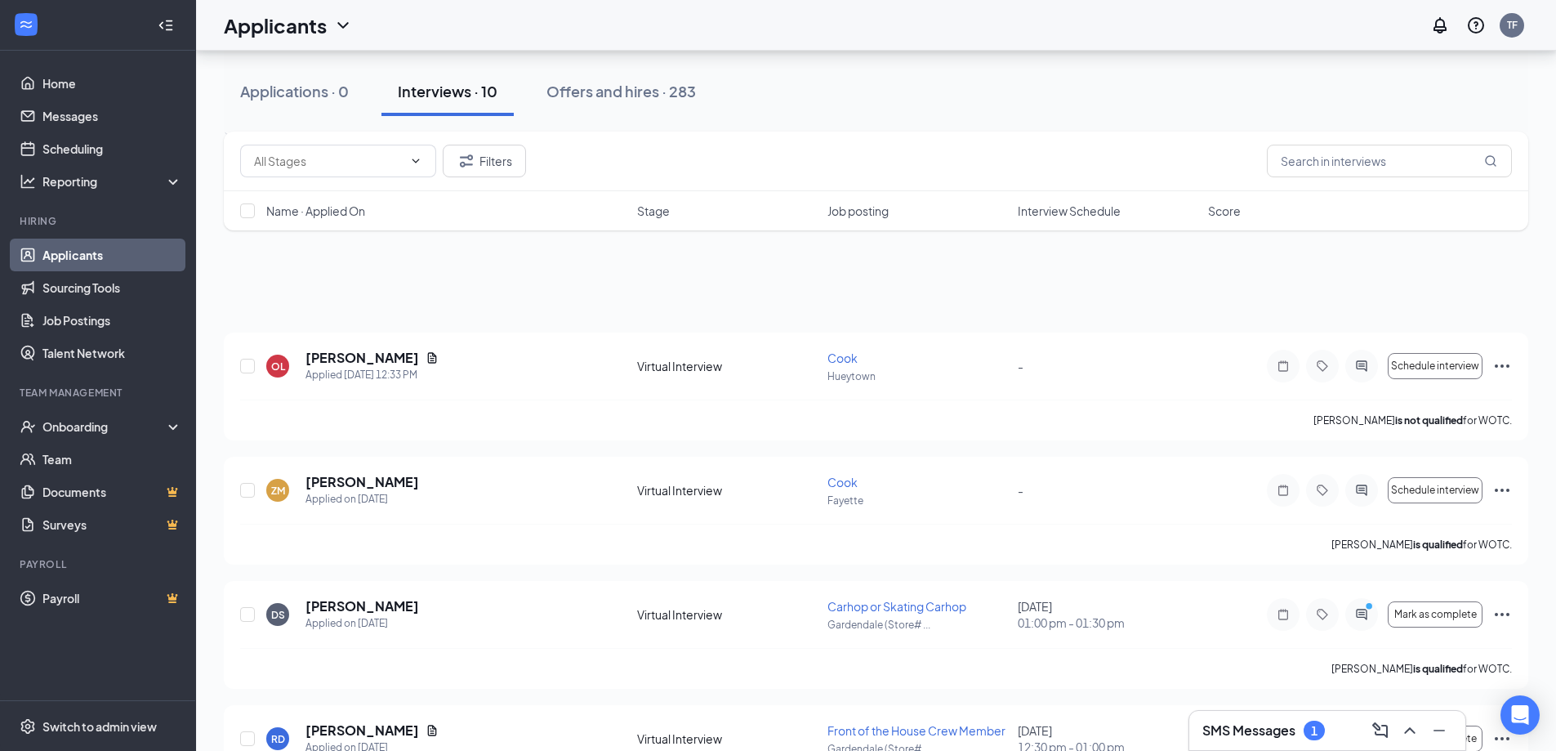
scroll to position [136, 0]
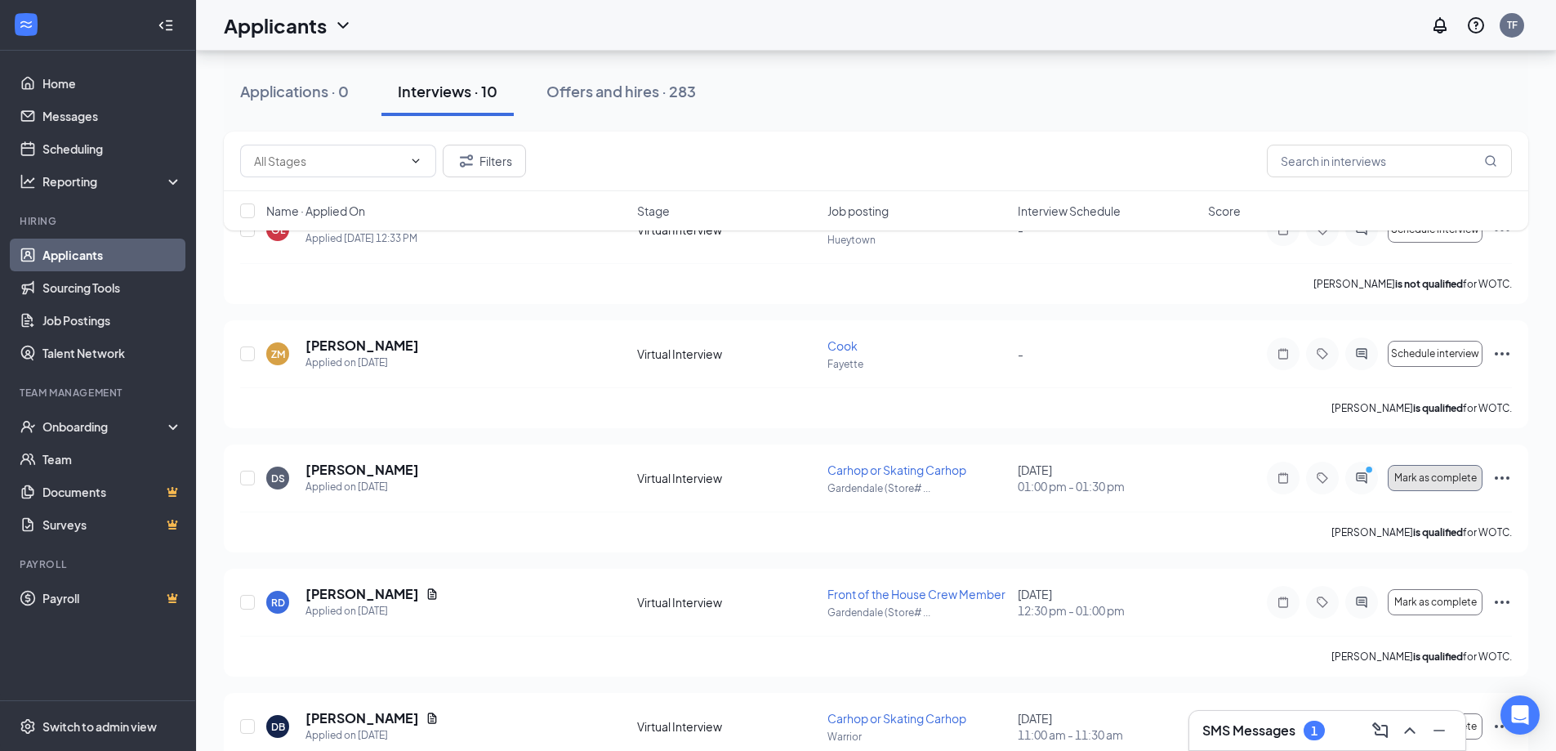
click at [1444, 484] on button "Mark as complete" at bounding box center [1435, 478] width 95 height 26
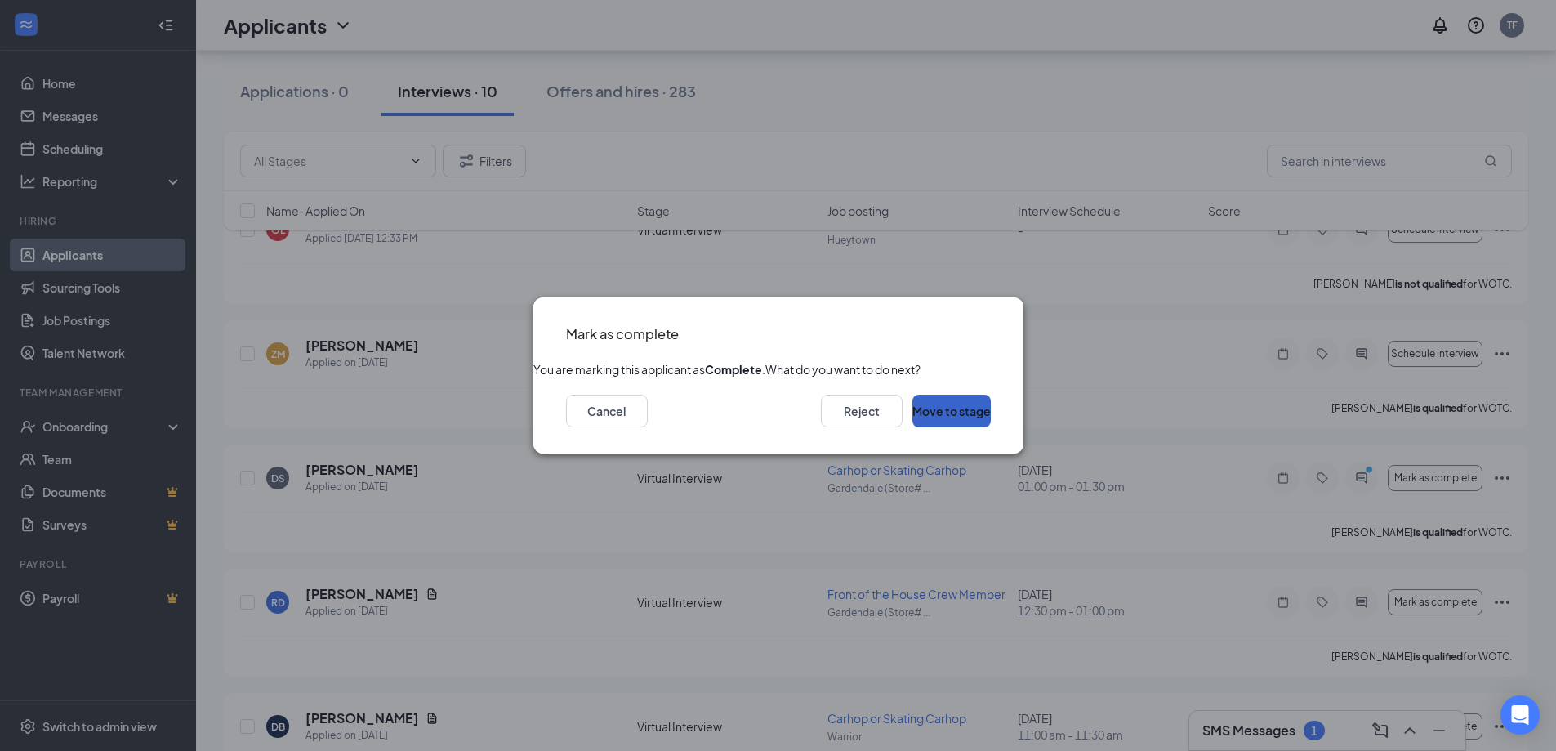
click at [928, 427] on button "Move to stage" at bounding box center [951, 411] width 78 height 33
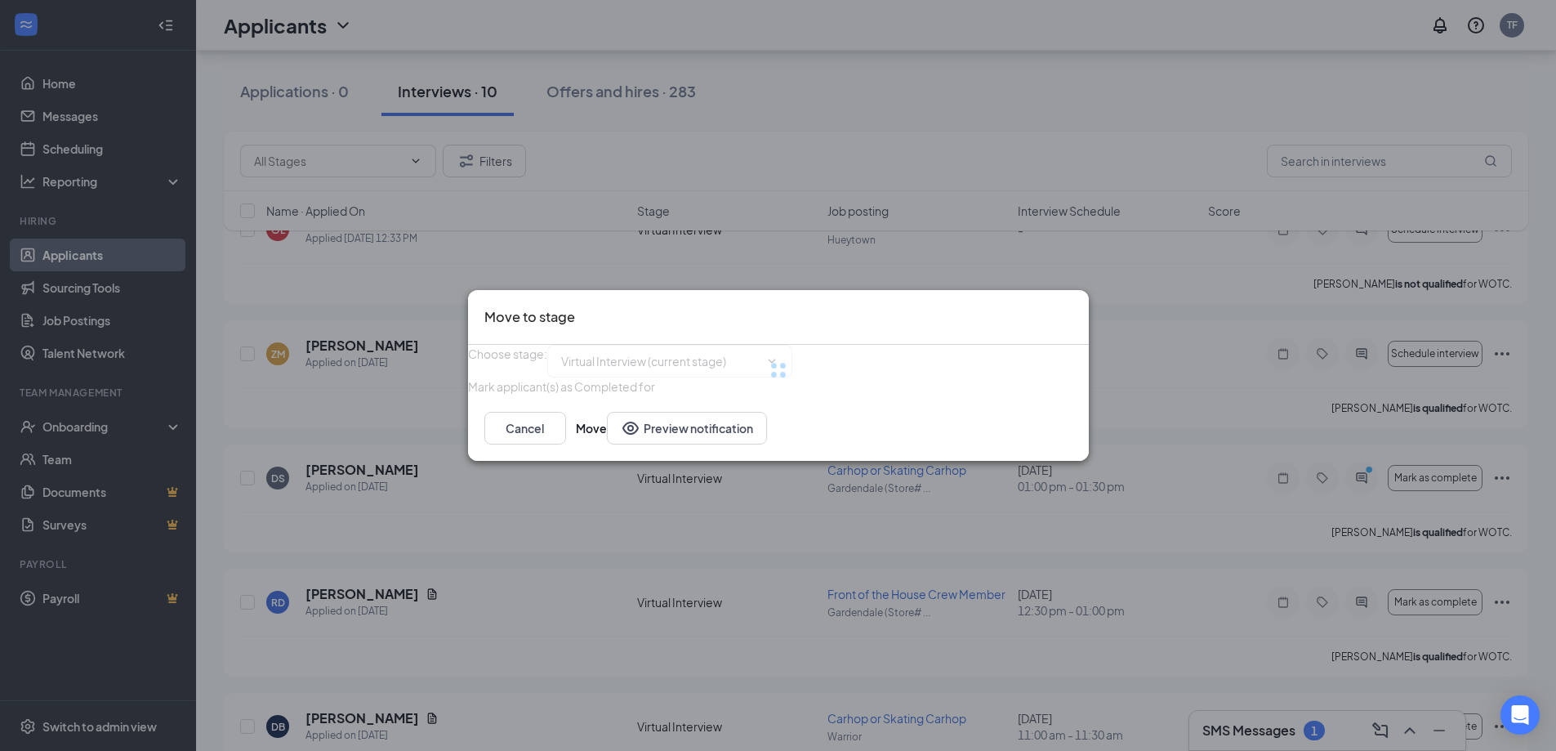
type input "Hiring Complete (next stage)"
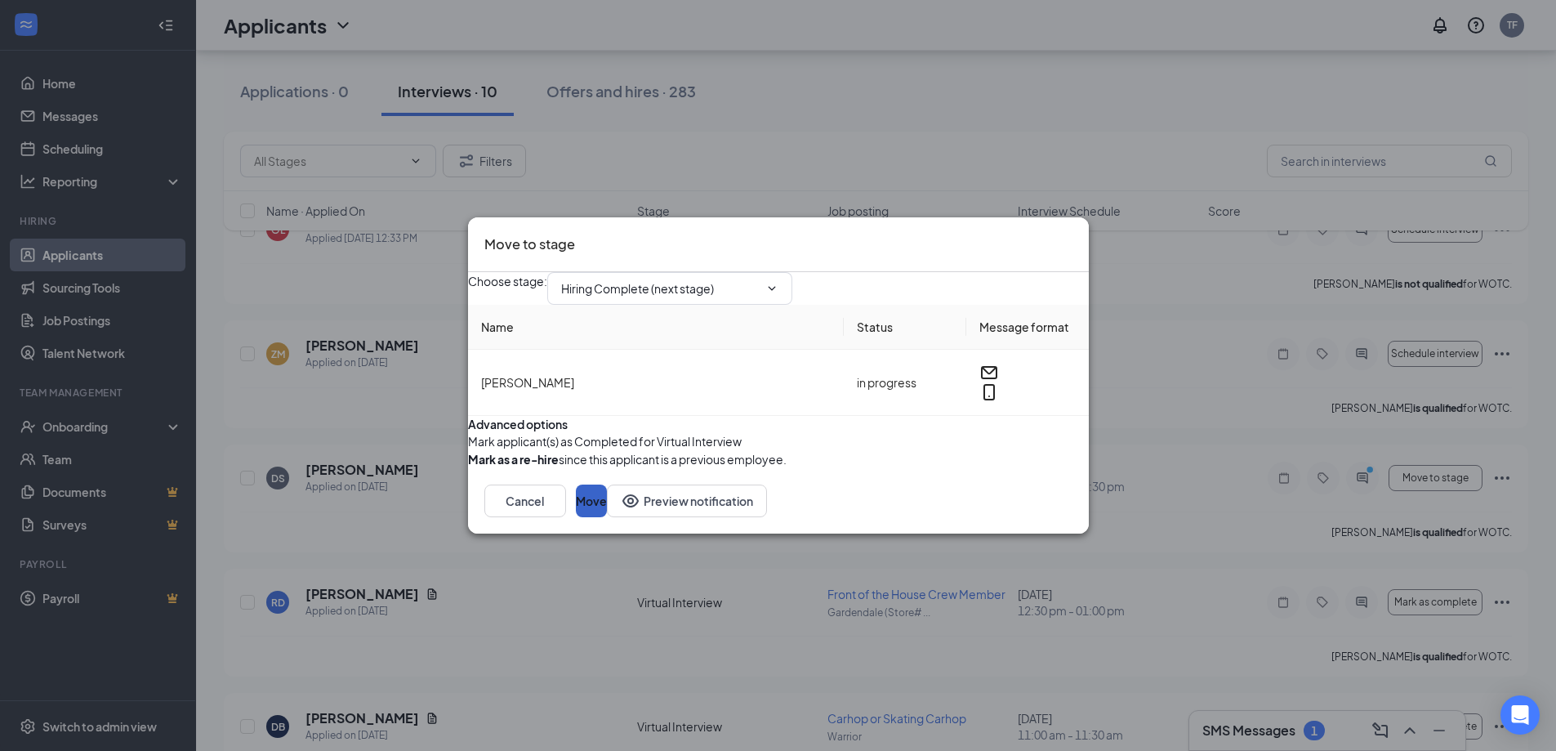
click at [607, 517] on button "Move" at bounding box center [591, 500] width 31 height 33
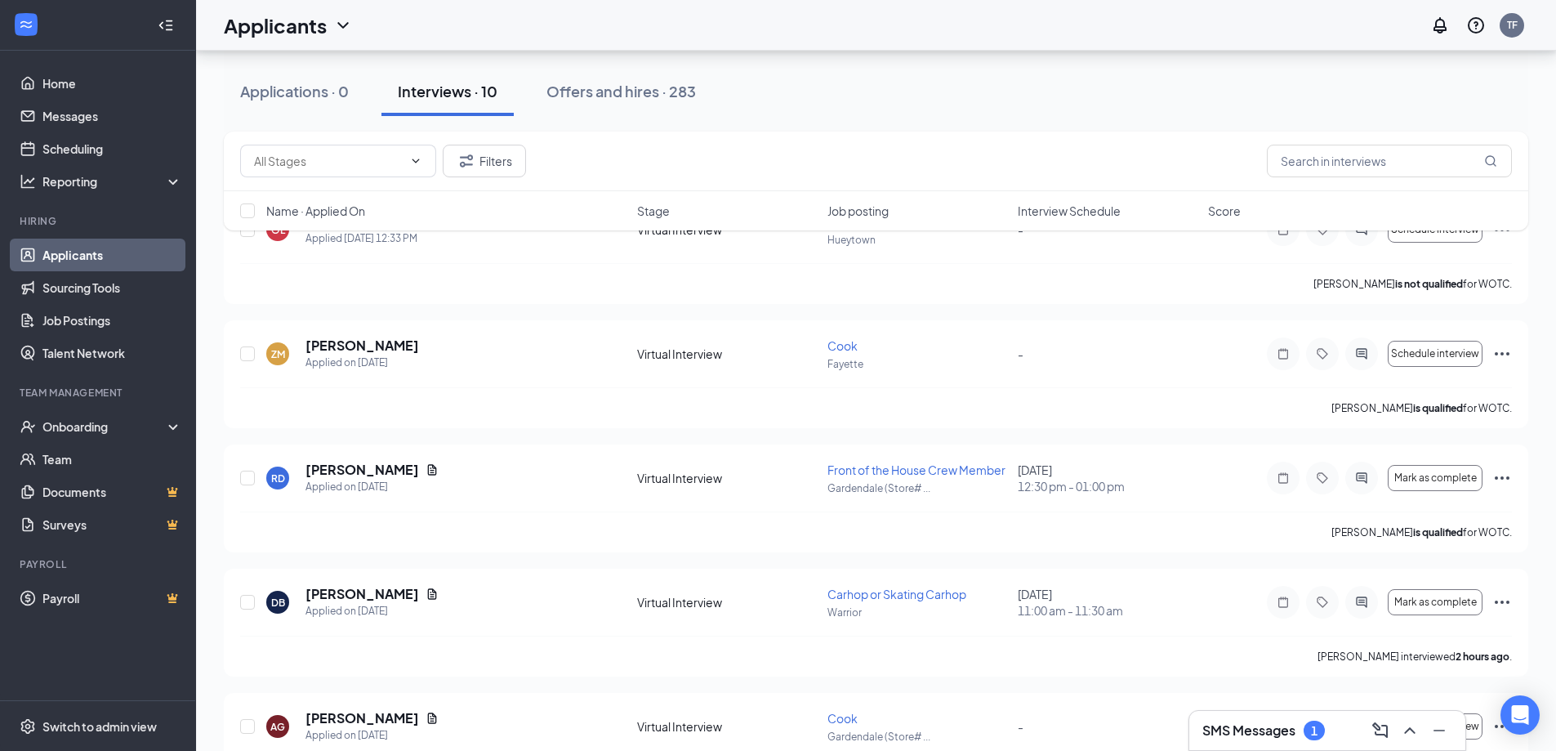
scroll to position [272, 0]
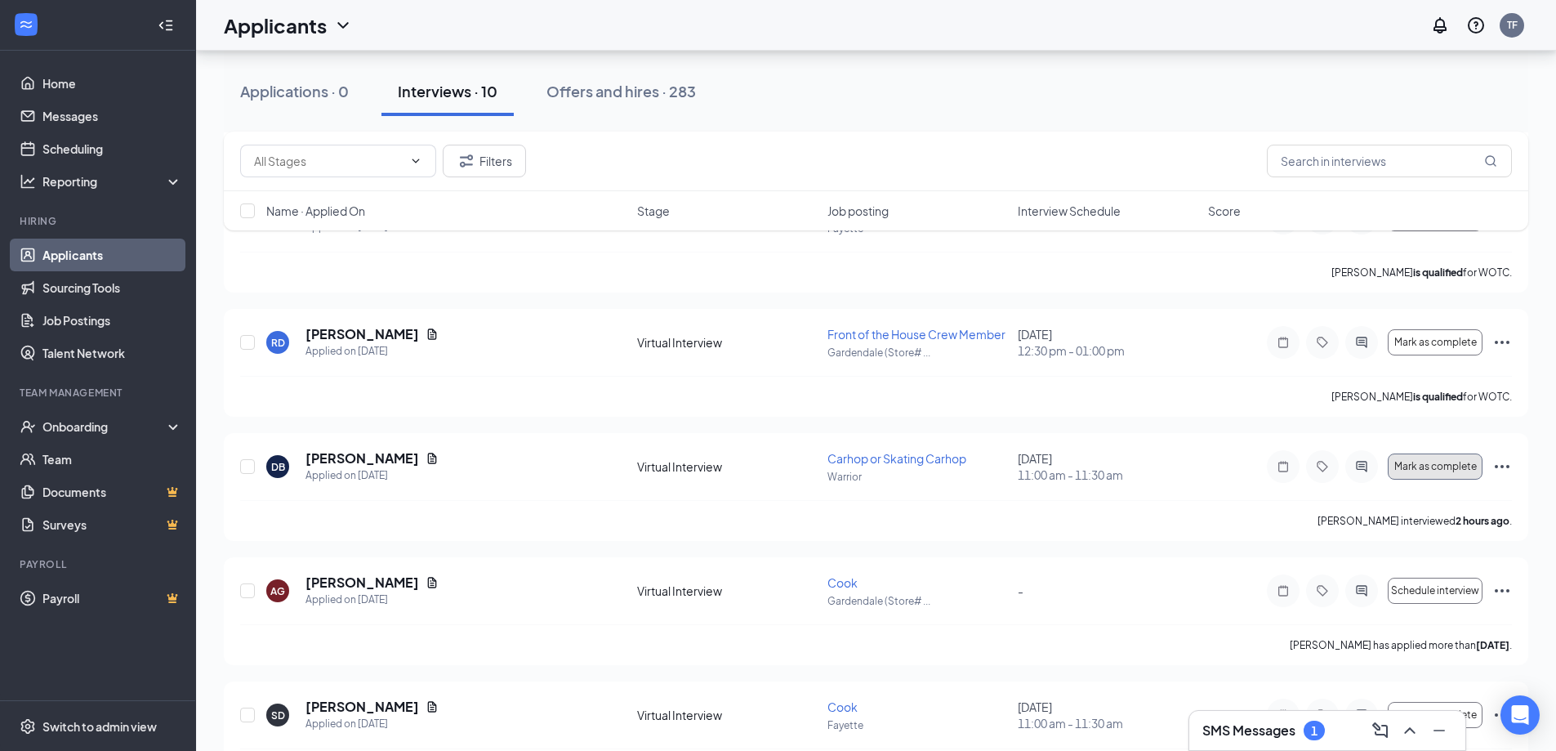
click at [1438, 469] on span "Mark as complete" at bounding box center [1435, 466] width 83 height 11
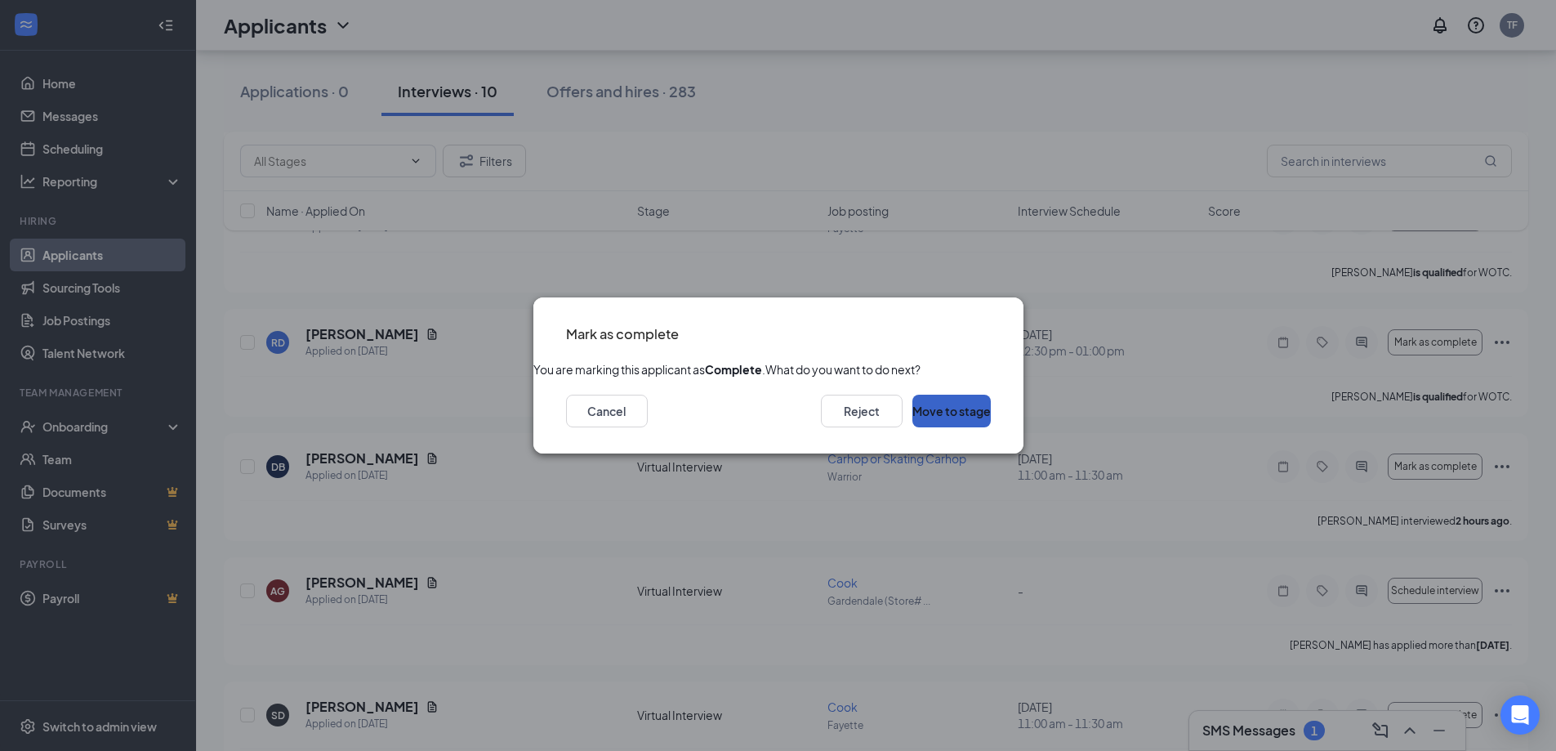
click at [935, 427] on button "Move to stage" at bounding box center [951, 411] width 78 height 33
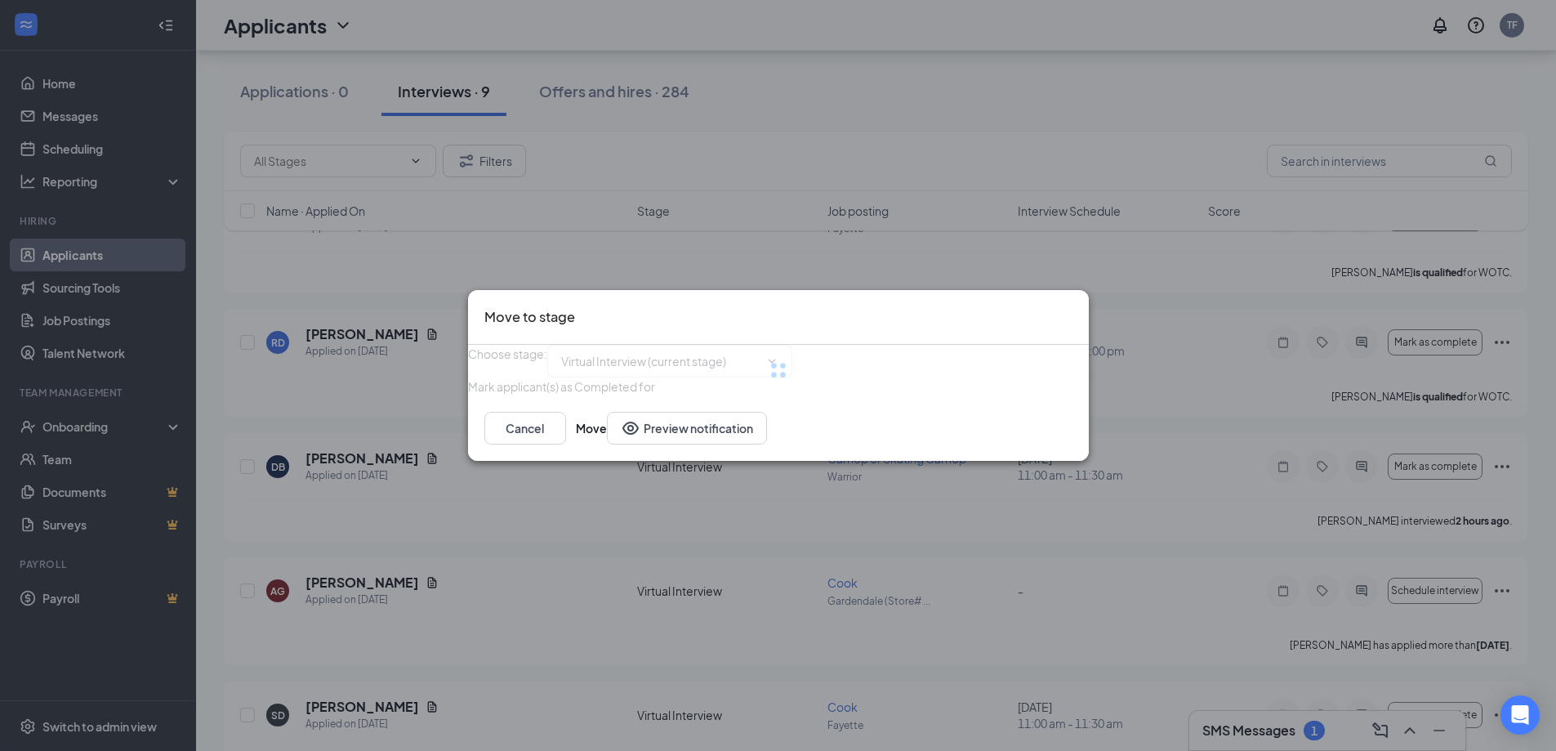
type input "Hiring Complete (next stage)"
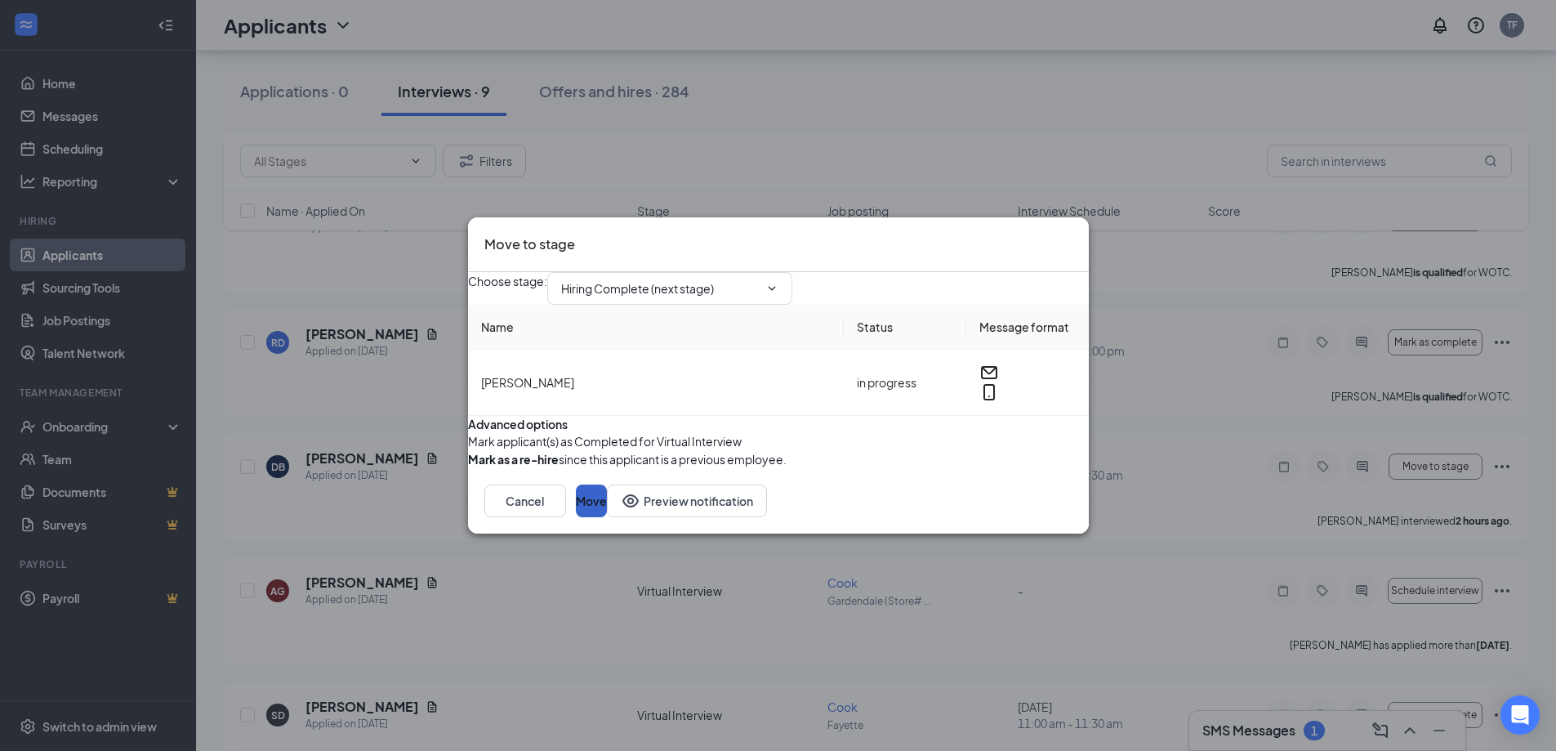
click at [607, 517] on button "Move" at bounding box center [591, 500] width 31 height 33
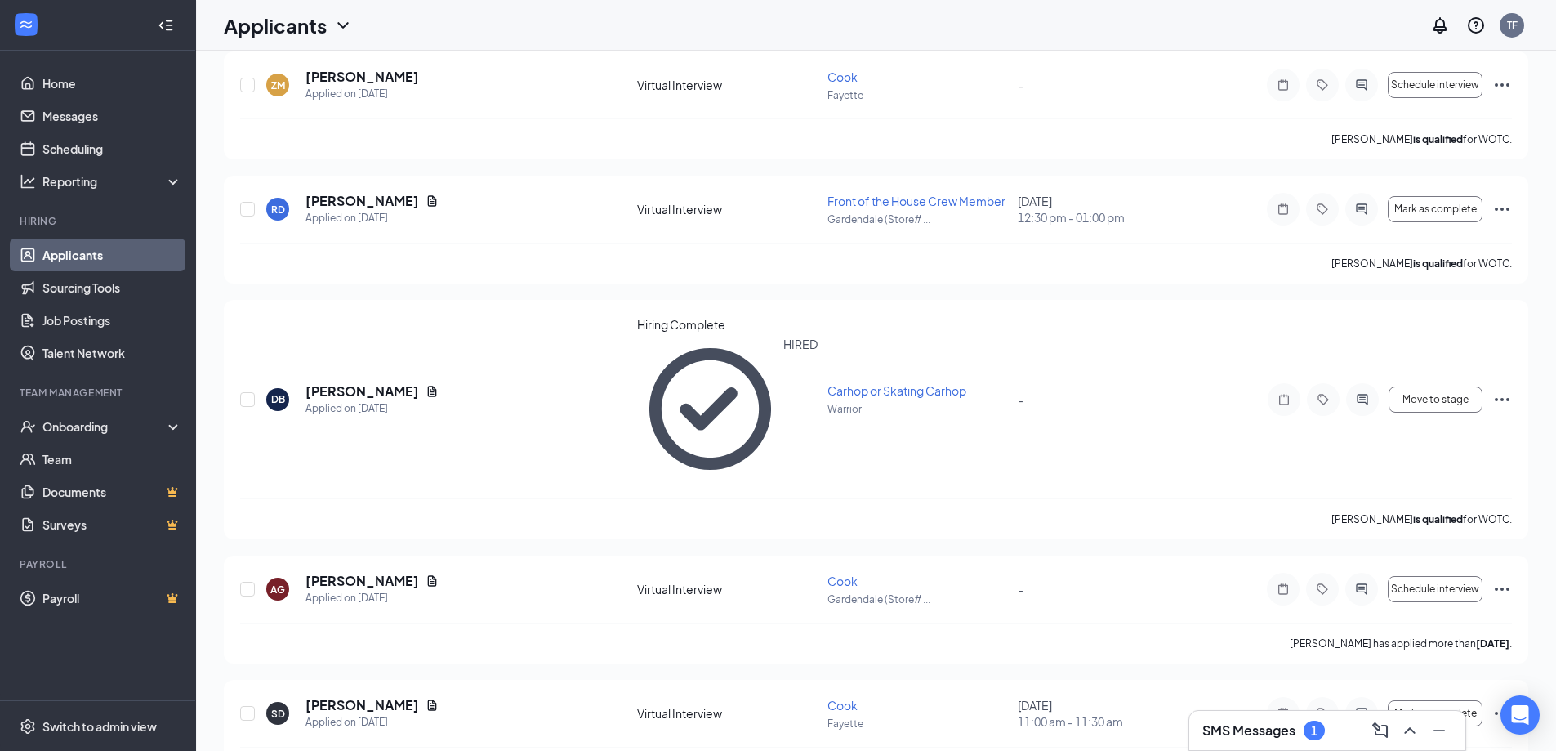
scroll to position [0, 0]
